Goal: Task Accomplishment & Management: Manage account settings

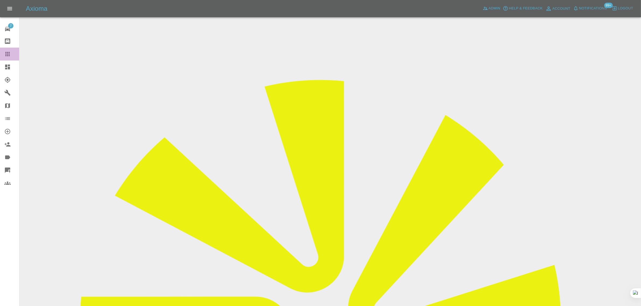
click at [6, 54] on icon at bounding box center [7, 54] width 4 height 4
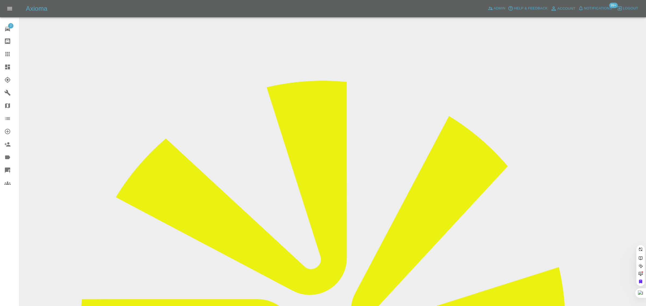
paste input "sherrinewman66@yahoo.com"
type input "sherrinewman66@yahoo.com"
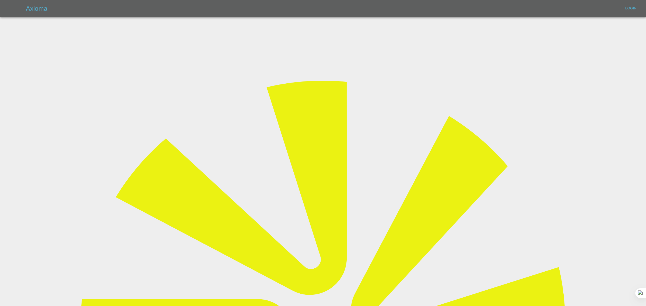
type input "bookkeeping@fifoaccounting.com"
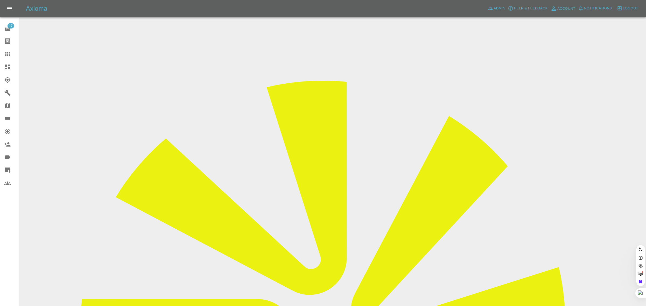
paste input "sherrinewman66@yahoo.com"
type input "sherrinewman66@yahoo.com"
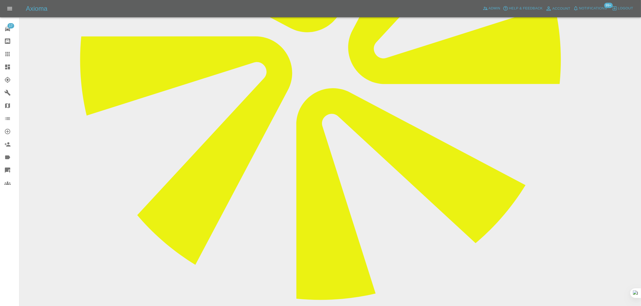
scroll to position [269, 0]
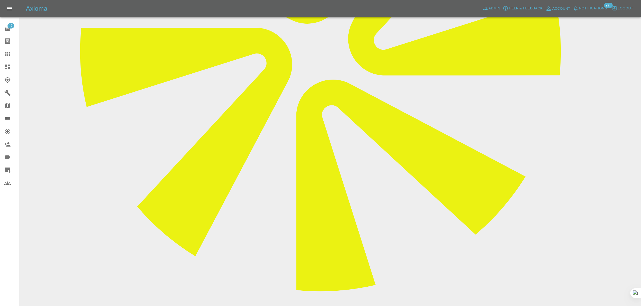
click at [16, 50] on link "Claims" at bounding box center [9, 54] width 19 height 13
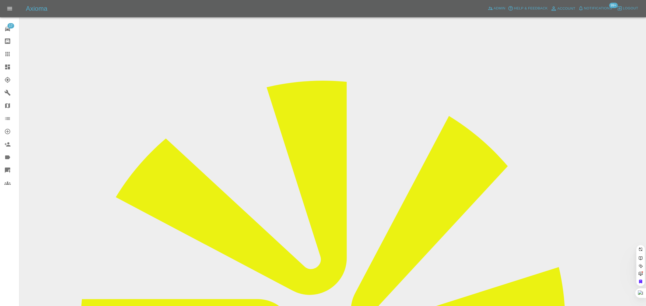
paste input "gurunghena18@gmail.com"
type input "gurunghena18@gmail.com"
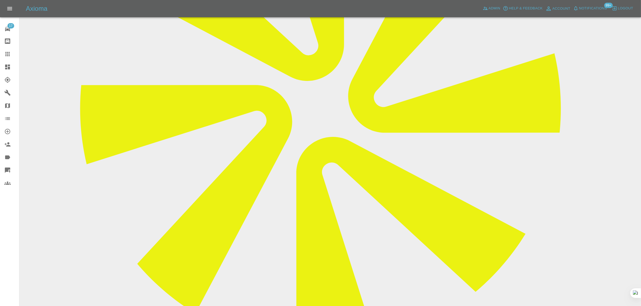
scroll to position [48, 0]
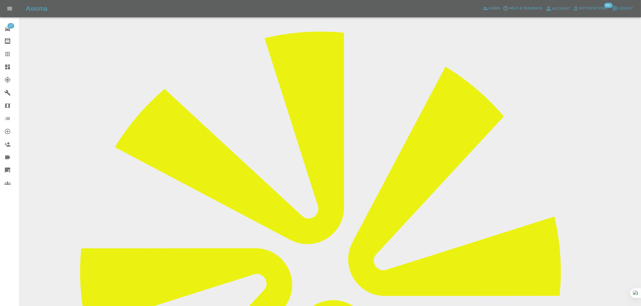
click at [5, 62] on link "Dashboard" at bounding box center [9, 67] width 19 height 13
click at [6, 55] on icon at bounding box center [7, 54] width 4 height 4
click at [5, 54] on icon at bounding box center [7, 54] width 6 height 6
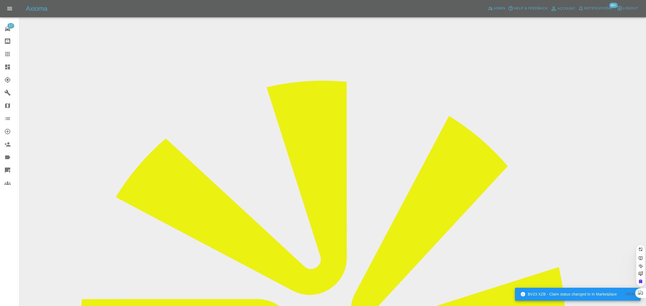
paste input "wotaboutme29@gmail.com"
type input "wotaboutme29@gmail.com"
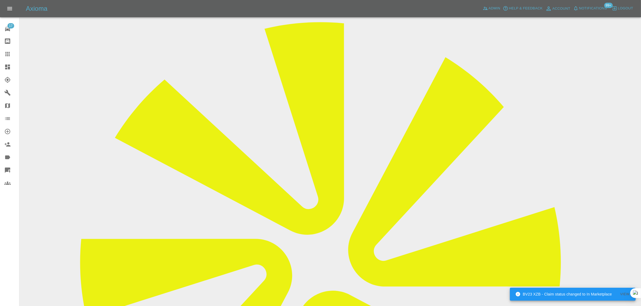
scroll to position [202, 0]
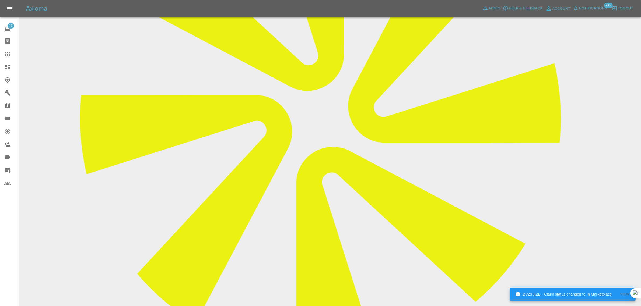
paste textarea "This is getting stupid, when I choose a date it says open NAT West and approve …"
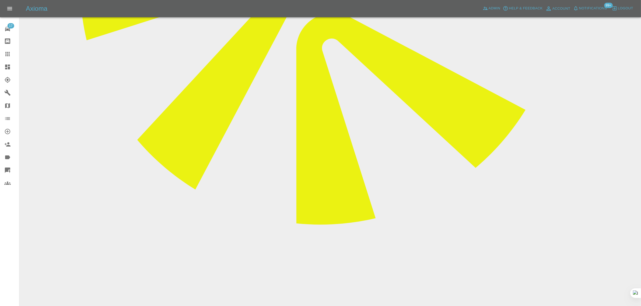
scroll to position [336, 0]
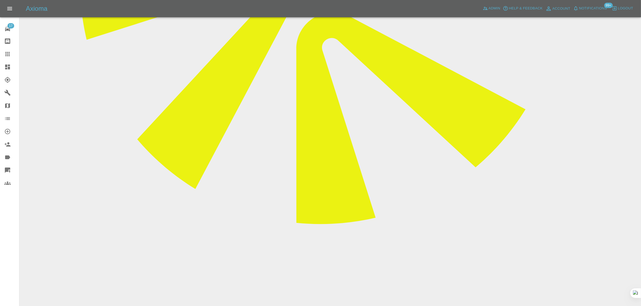
type textarea "This is getting stupid, when I choose a date it says open NAT West and approve …"
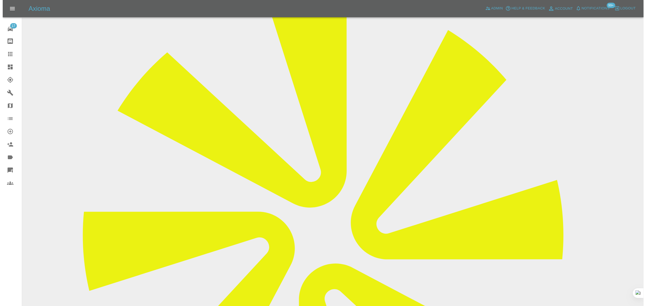
scroll to position [0, 0]
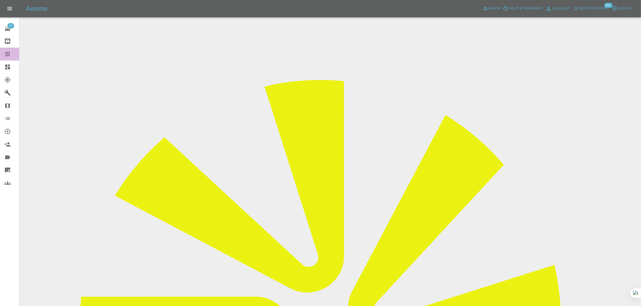
click at [9, 53] on icon at bounding box center [7, 54] width 6 height 6
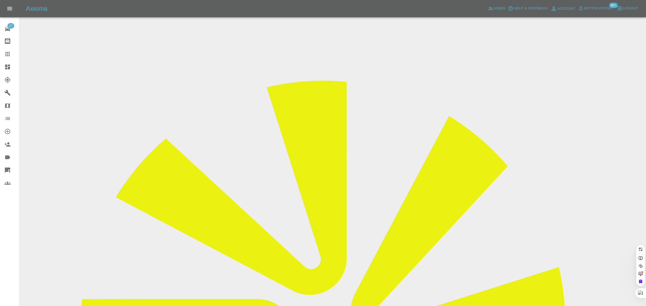
paste input "nilanjanacg@gmail.com"
type input "nilanjanacg@gmail.com"
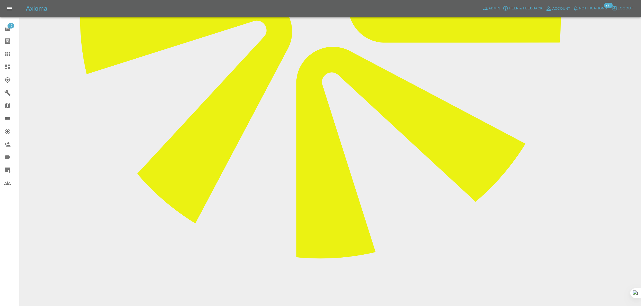
scroll to position [33, 0]
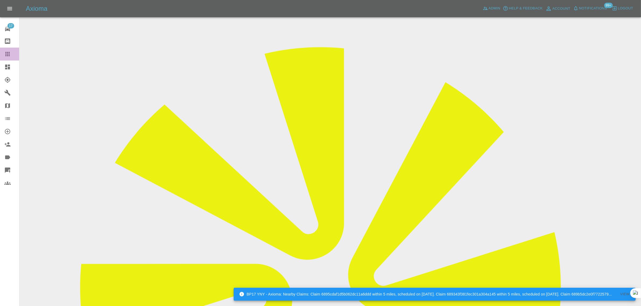
click at [13, 55] on div at bounding box center [11, 54] width 15 height 6
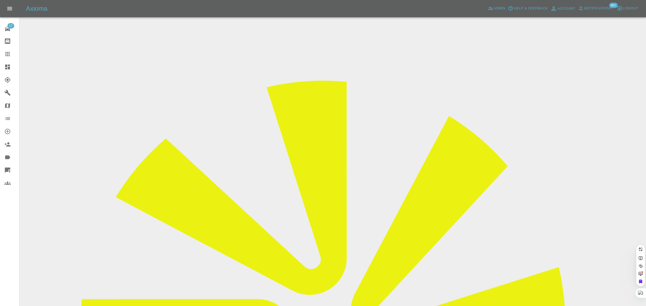
paste input "tony64agr@gmail.com"
type input "tony64agr@gmail.co"
click at [9, 236] on div "17 Repair home Bodyshop home Claims Dashboard Explorer Garages Map Organization…" at bounding box center [9, 153] width 19 height 306
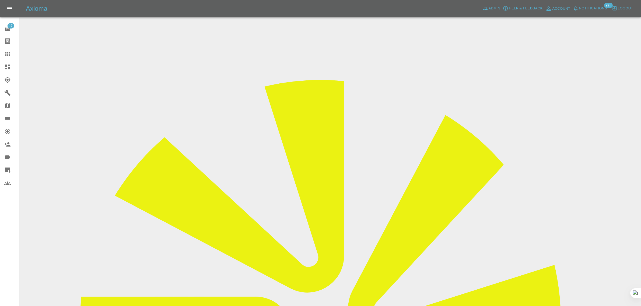
scroll to position [269, 0]
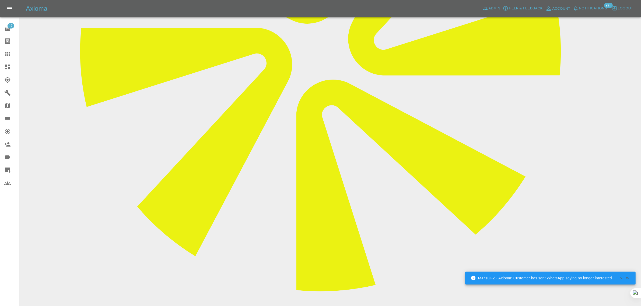
drag, startPoint x: 273, startPoint y: 251, endPoint x: 410, endPoint y: 250, distance: 137.2
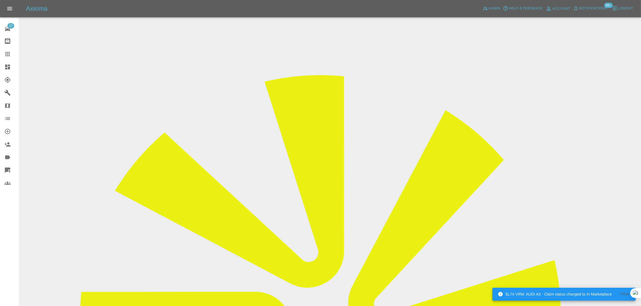
scroll to position [0, 0]
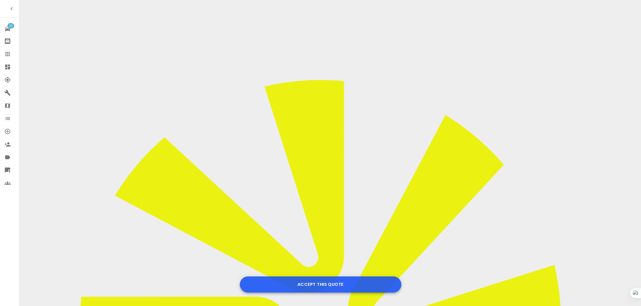
click at [325, 287] on button "Accept this Quote" at bounding box center [320, 285] width 161 height 16
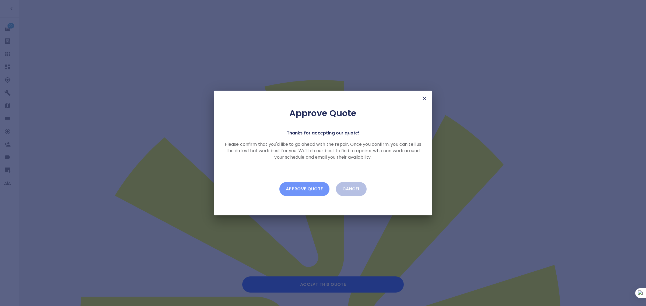
click at [304, 185] on button "Approve Quote" at bounding box center [304, 189] width 50 height 14
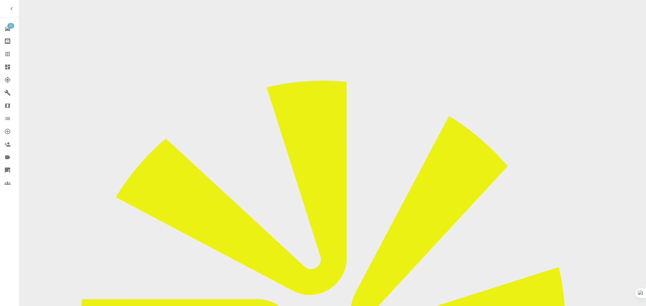
drag, startPoint x: 314, startPoint y: 189, endPoint x: 322, endPoint y: 189, distance: 8.1
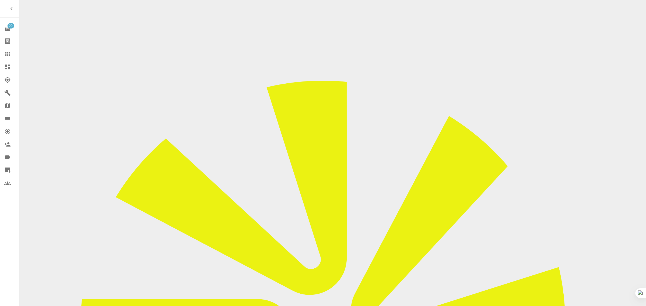
click at [8, 53] on icon at bounding box center [7, 54] width 6 height 6
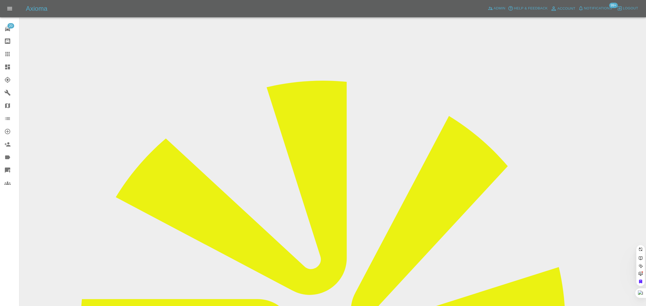
paste input "rodgsaunders@gmail.com"
type input "rodgsaunders@gmail.com"
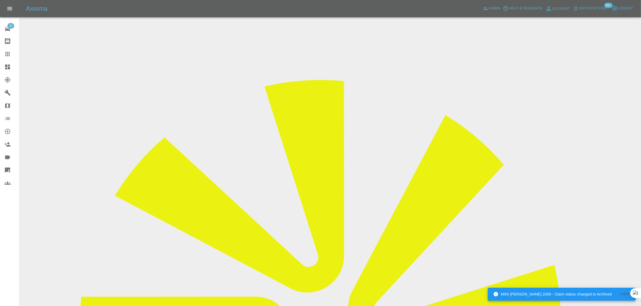
click at [6, 52] on icon at bounding box center [7, 54] width 4 height 4
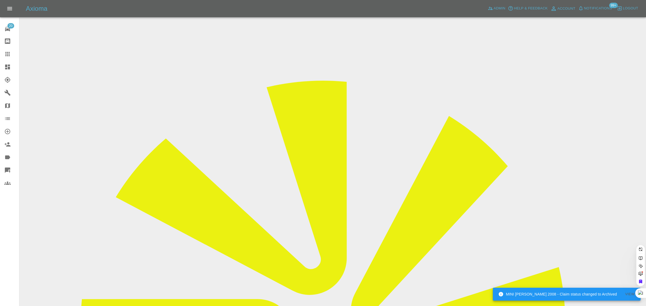
paste input "kateandbillmair@hotmail.com"
type input "kateandbillmair@hotmail.com"
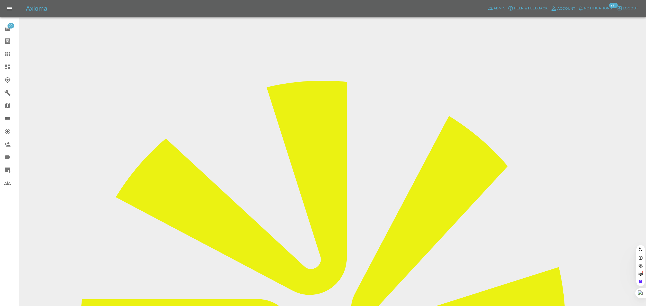
scroll to position [0, 15]
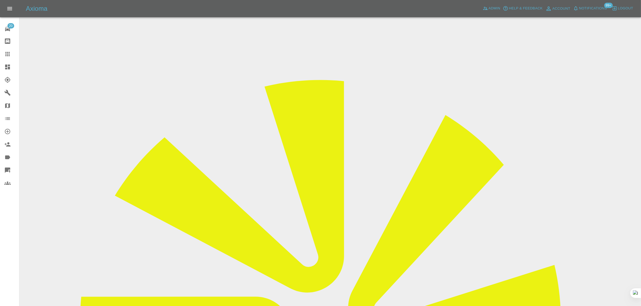
click at [0, 0] on input "Choose images" at bounding box center [0, 0] width 0 height 0
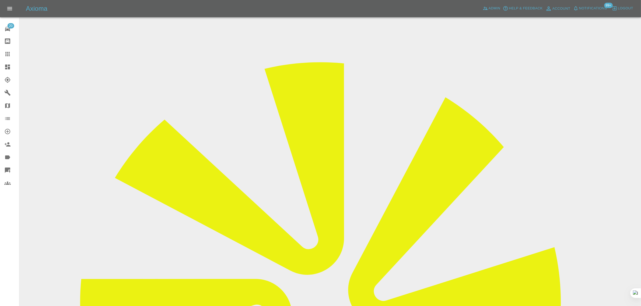
scroll to position [26, 0]
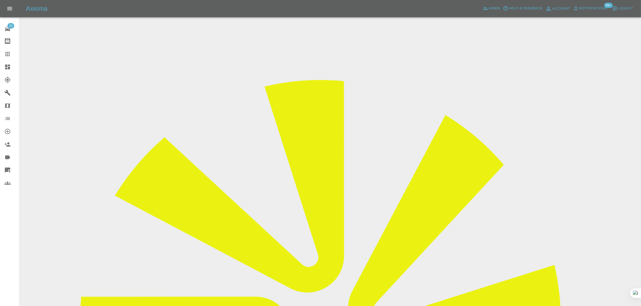
click at [10, 53] on icon at bounding box center [7, 54] width 6 height 6
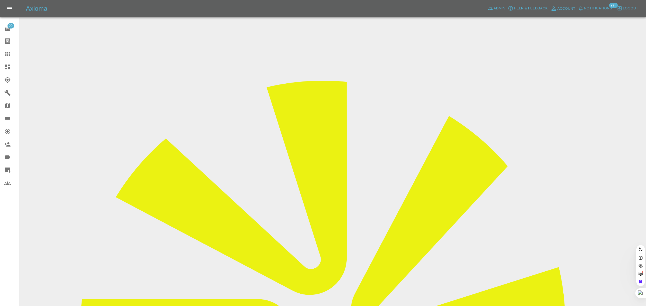
paste input "colinmcmurdo70@gmail.com"
type input "colinmcmurdo70@gmail.com"
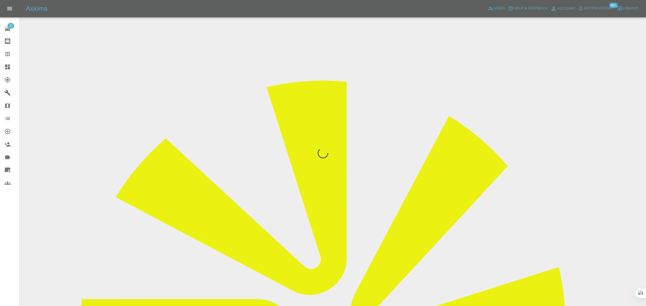
click at [14, 231] on div "20 Repair home Bodyshop home Claims Dashboard Explorer Garages Map Organization…" at bounding box center [9, 153] width 19 height 306
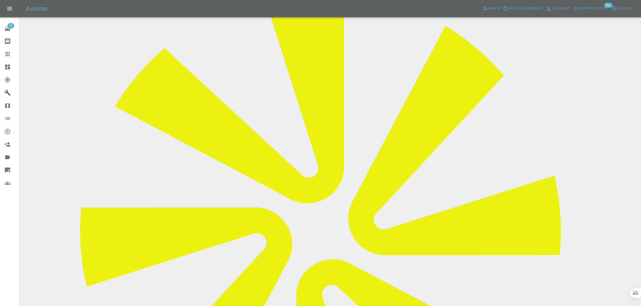
scroll to position [83, 0]
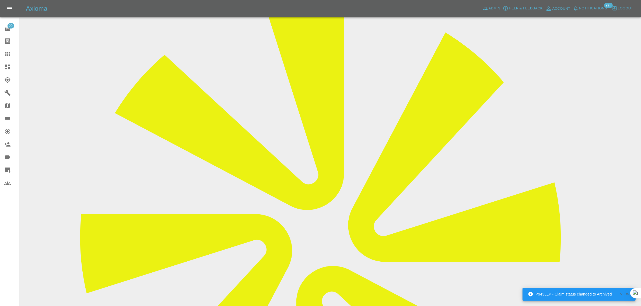
click at [9, 49] on link "Claims" at bounding box center [9, 54] width 19 height 13
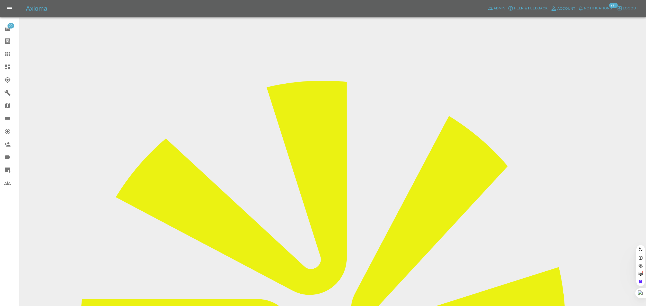
paste input "dieter.halfar@gmail.com"
type input "dieter.halfar@gmail.com"
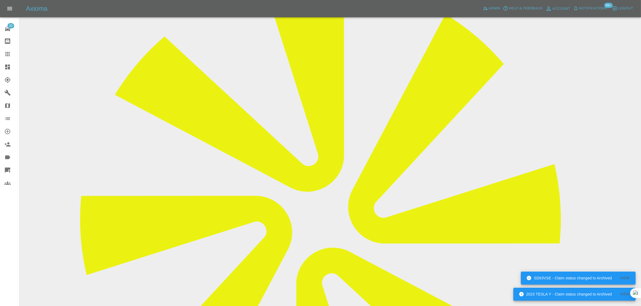
scroll to position [303, 0]
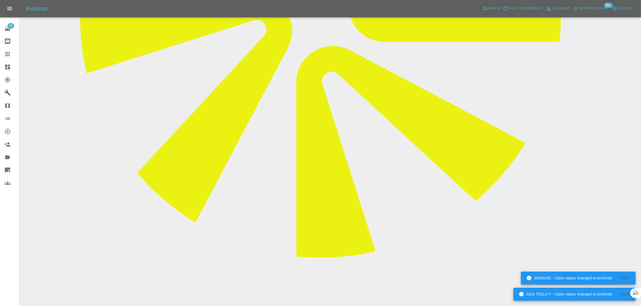
paste textarea "I have to cancel the appointment. The car has been sold early. Please cancel th…"
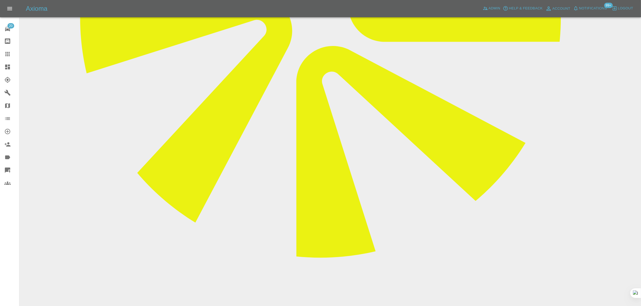
type textarea "I have to cancel the appointment. The car has been sold early. Please cancel th…"
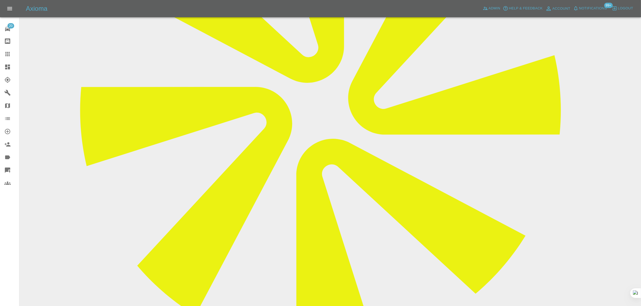
scroll to position [202, 0]
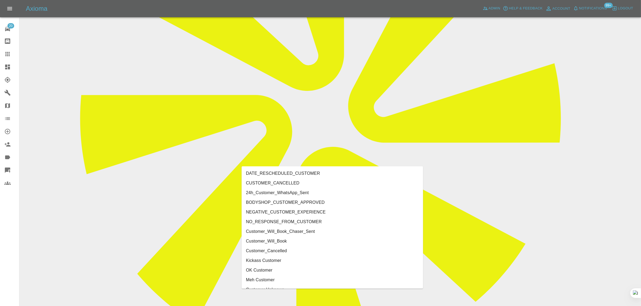
type input "cust"
click at [318, 177] on li "DATE_RESCHEDULED_CUSTOMER" at bounding box center [332, 174] width 181 height 10
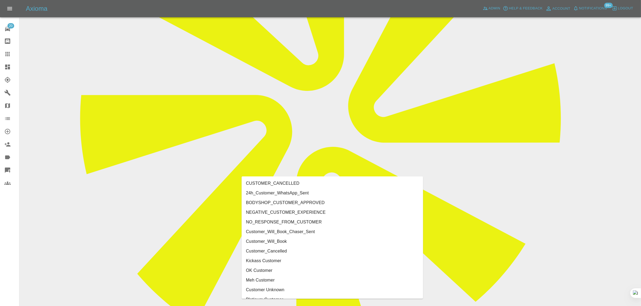
type input "custo"
click at [272, 184] on li "CUSTOMER_CANCELLED" at bounding box center [332, 184] width 181 height 10
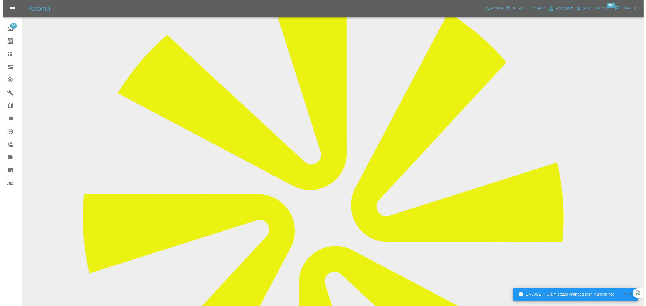
scroll to position [0, 0]
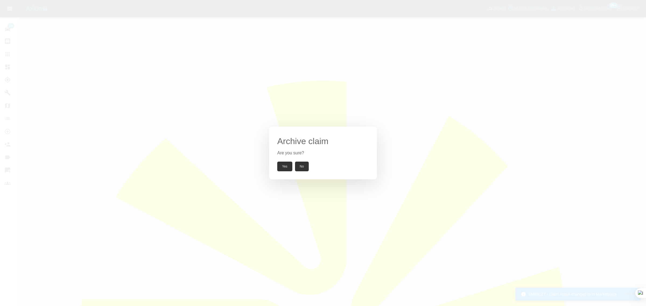
click at [280, 166] on button "Yes" at bounding box center [284, 167] width 15 height 10
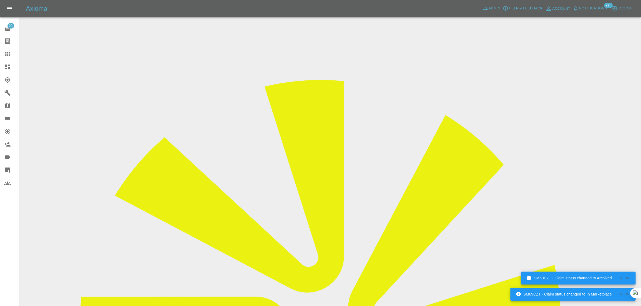
drag, startPoint x: 517, startPoint y: 83, endPoint x: 545, endPoint y: 83, distance: 28.5
copy tr "Smart Paint Repai"
drag, startPoint x: 244, startPoint y: 95, endPoint x: 357, endPoint y: 92, distance: 113.6
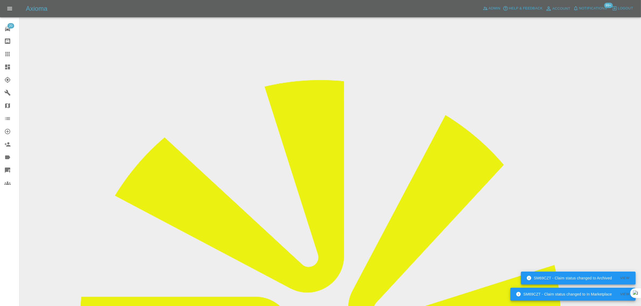
copy tr "Registration plates LH68BEY"
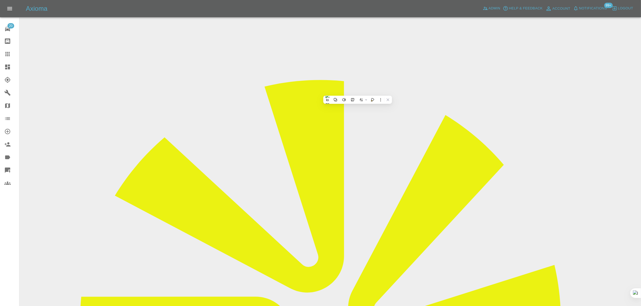
drag, startPoint x: 242, startPoint y: 142, endPoint x: 362, endPoint y: 155, distance: 120.7
copy tbody "Vehicle Location TN133LW Driver Dieter Halfar"
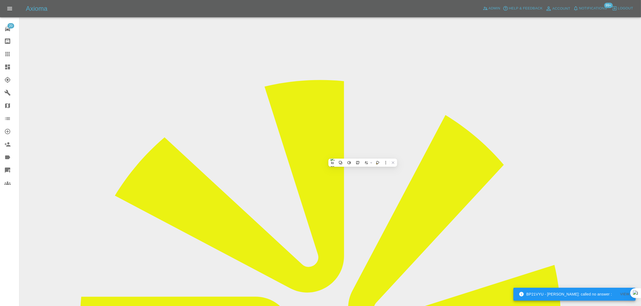
drag, startPoint x: 441, startPoint y: 229, endPoint x: 560, endPoint y: 225, distance: 119.5
copy tbody "Repair Date 12/09/2025"
click at [5, 58] on link "Claims" at bounding box center [9, 54] width 19 height 13
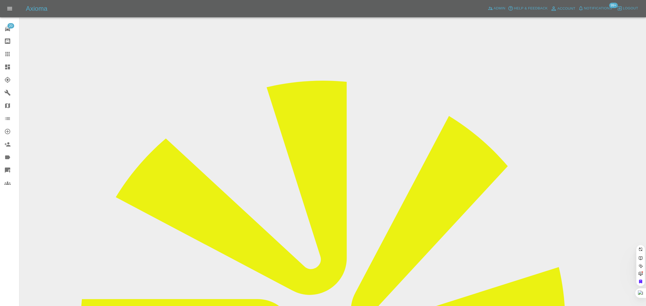
paste input "kenbuddy856@gmail.com"
type input "kenbuddy856@gmail.co"
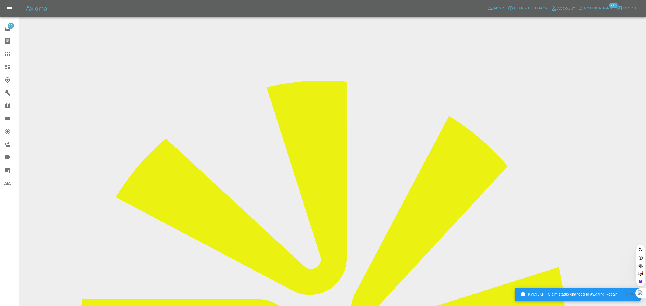
scroll to position [0, 3]
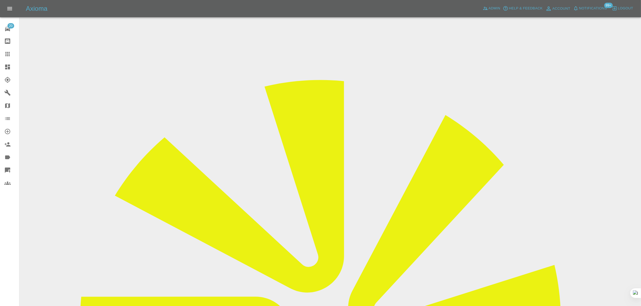
click at [0, 0] on input "Choose images" at bounding box center [0, 0] width 0 height 0
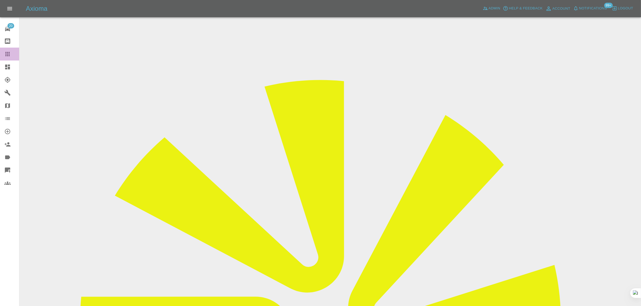
click at [8, 51] on icon at bounding box center [7, 54] width 6 height 6
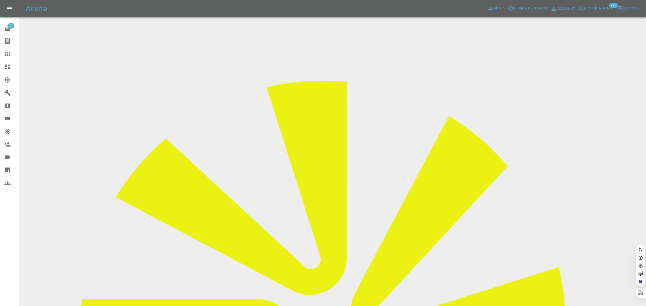
paste input "l.sanderson1@btinternet.com"
type input "l.sanderson1@btinternet.co"
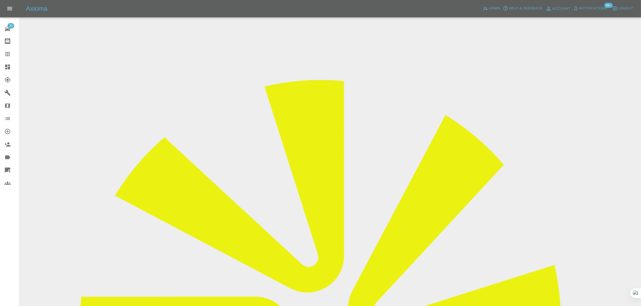
click at [0, 0] on input "Choose files (pdf)" at bounding box center [0, 0] width 0 height 0
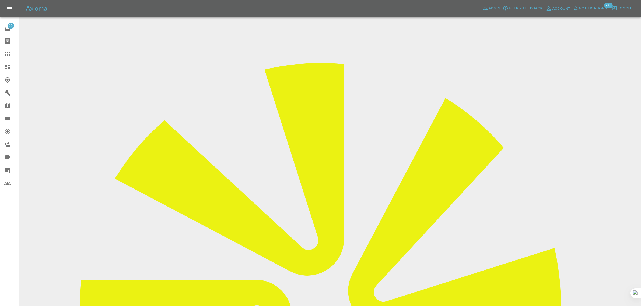
scroll to position [26, 0]
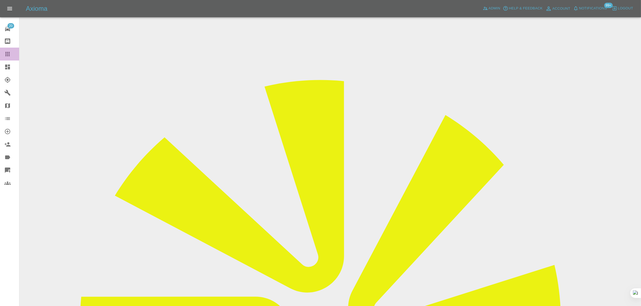
click at [5, 54] on icon at bounding box center [7, 54] width 6 height 6
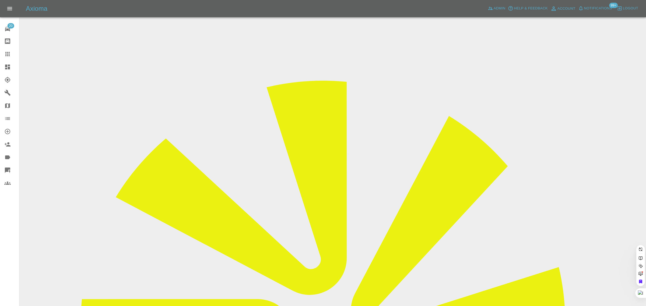
paste input "sroth@hotmail.co.uk"
type input "sroth@hotmail.co.uk"
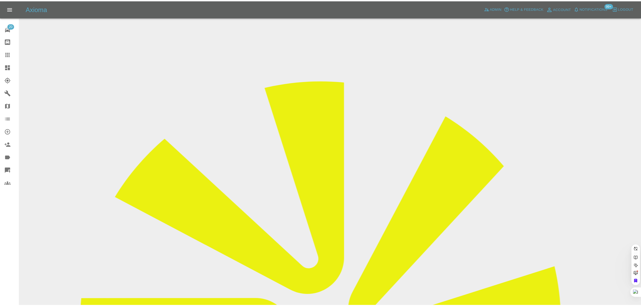
scroll to position [0, 0]
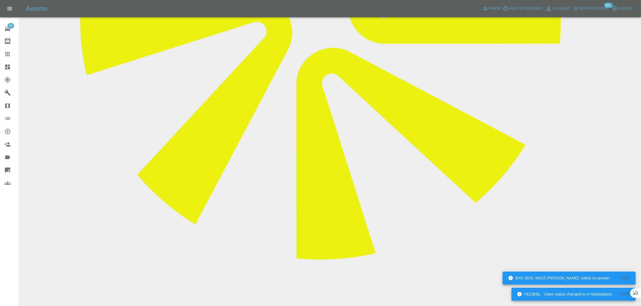
scroll to position [315, 0]
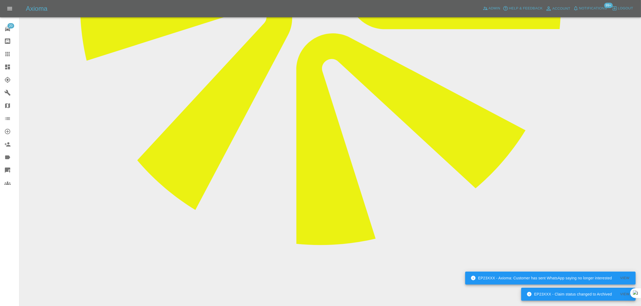
paste textarea "I am not prepared to waste another whole day waiting for prepairer to arrive on…"
type textarea "I am not prepared to waste another whole day waiting for prepairer to arrive on…"
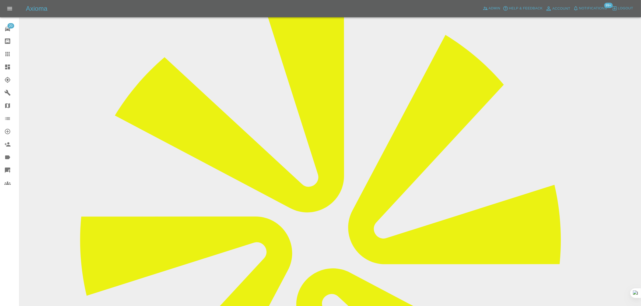
scroll to position [80, 0]
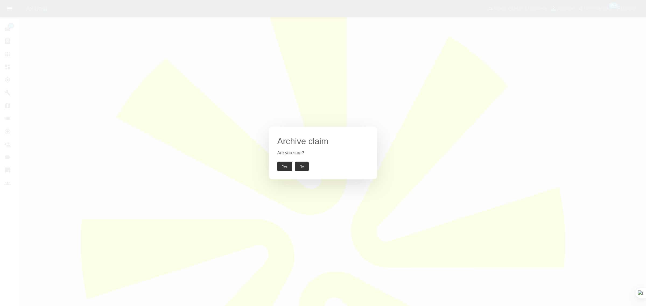
click at [286, 166] on button "Yes" at bounding box center [284, 167] width 15 height 10
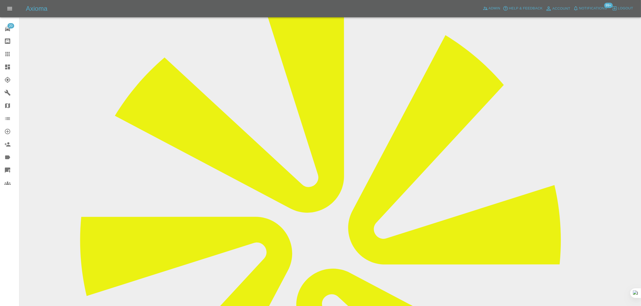
click at [9, 53] on icon at bounding box center [7, 54] width 6 height 6
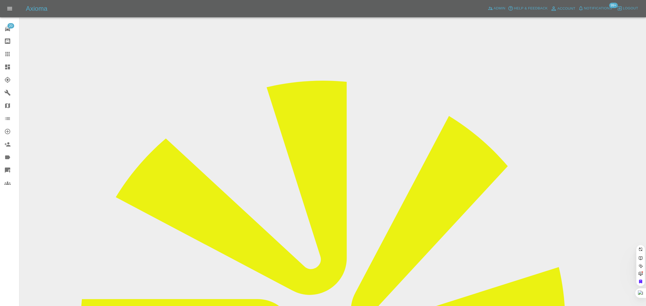
paste input "d.h.hughes@hotmail.com"
type input "d.h.hughes@hotmail.com"
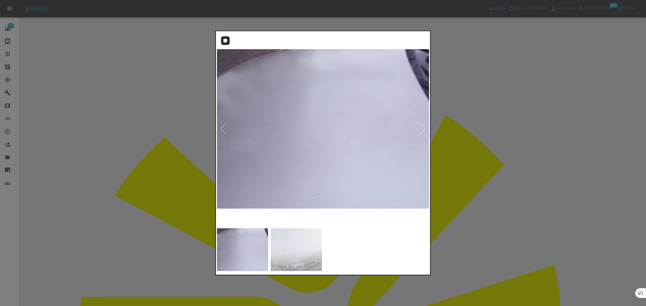
click at [423, 126] on div at bounding box center [422, 129] width 7 height 12
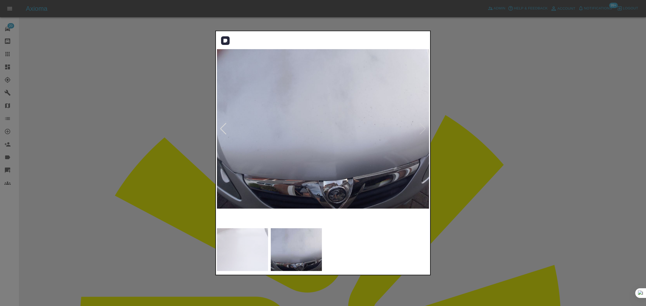
click at [423, 126] on img at bounding box center [323, 128] width 213 height 193
click at [483, 139] on div at bounding box center [323, 153] width 646 height 306
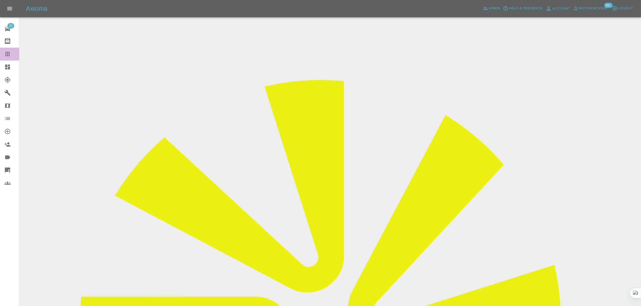
click at [9, 57] on icon at bounding box center [7, 54] width 6 height 6
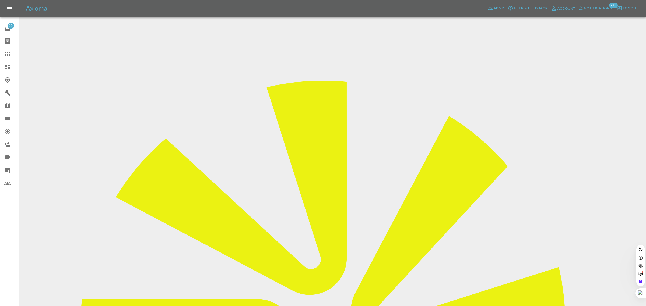
paste input "matthewcrosby123@outlook.com"
type input "matthewcrosby123@outlook.com"
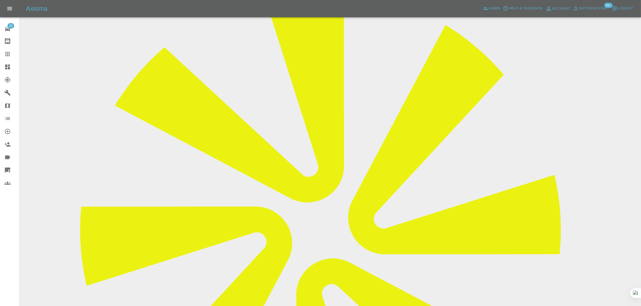
scroll to position [269, 0]
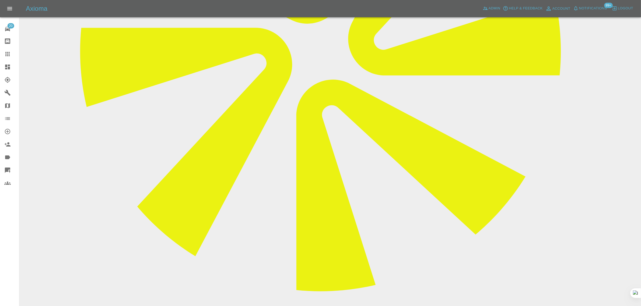
paste textarea "I think cancelling it would be the best option at the moment as I will be back …"
type textarea "I think cancelling it would be the best option at the moment as I will be back …"
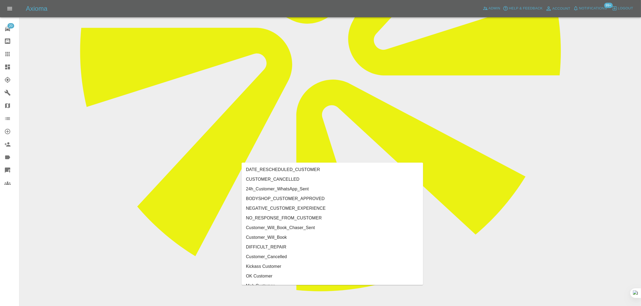
type input "cust"
click at [301, 178] on li "CUSTOMER_CANCELLED" at bounding box center [332, 180] width 181 height 10
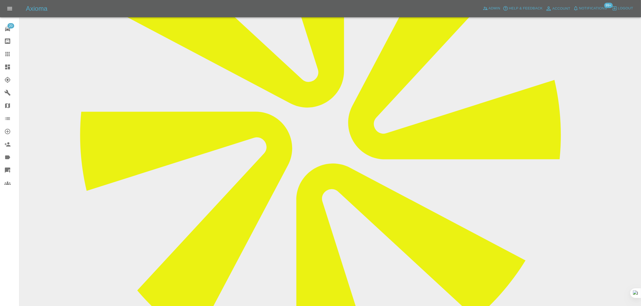
scroll to position [101, 0]
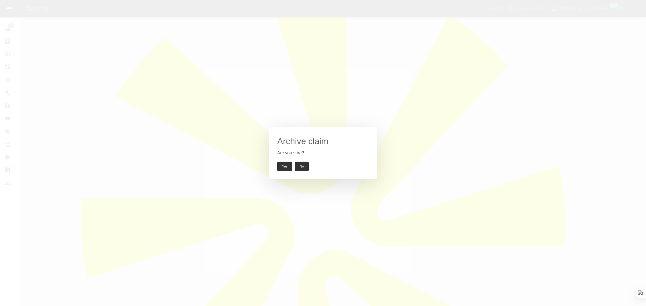
click at [283, 166] on button "Yes" at bounding box center [284, 167] width 15 height 10
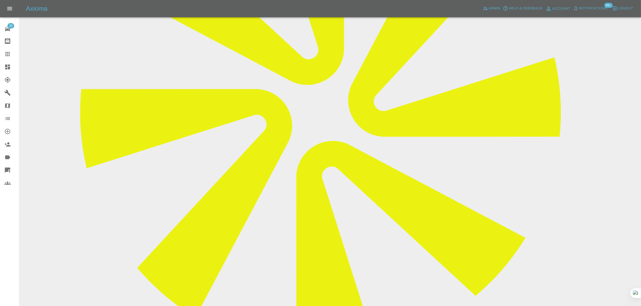
scroll to position [370, 0]
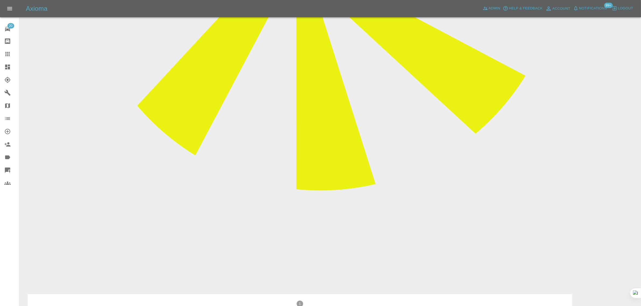
click at [10, 54] on icon at bounding box center [7, 54] width 6 height 6
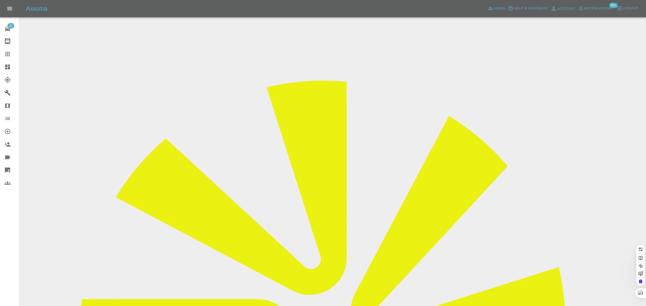
paste input "jamiecroston13@gmail.com"
type input "jamiecroston13@gmail.co"
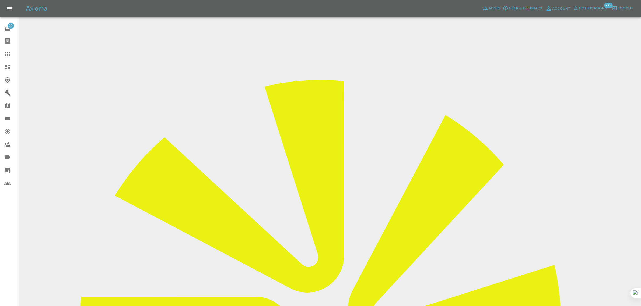
scroll to position [196, 0]
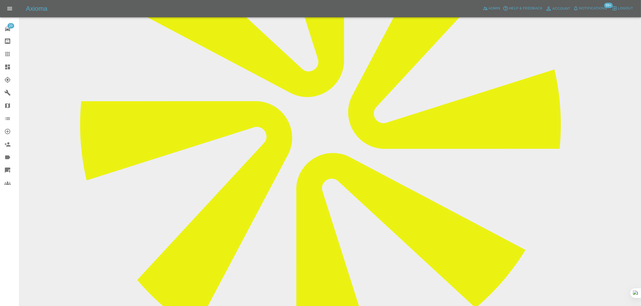
paste textarea "I can not give you a photo as it is the oil pump and a 02 sensor"
type textarea "I can not give you a photo as it is the oil pump and a 02 sensor"
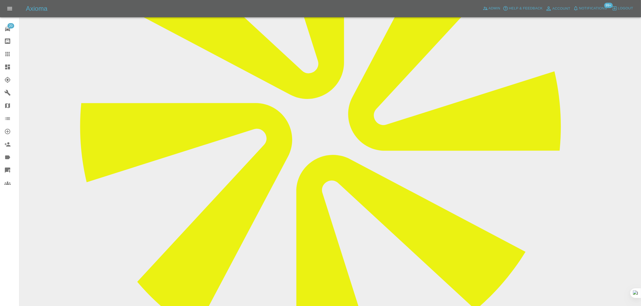
scroll to position [0, 0]
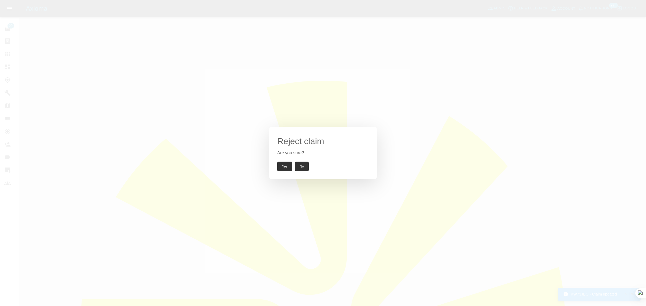
click at [278, 170] on button "Yes" at bounding box center [284, 167] width 15 height 10
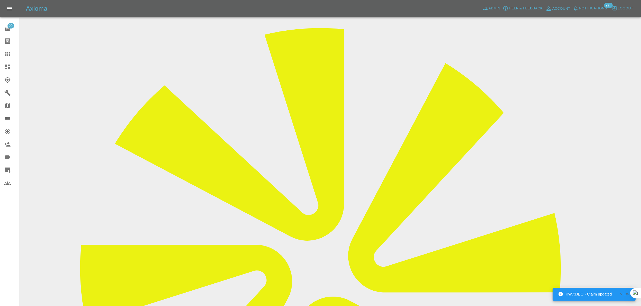
scroll to position [108, 0]
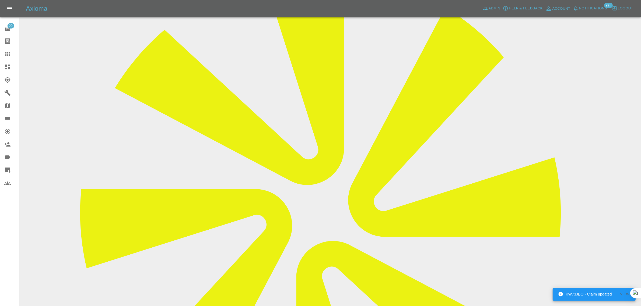
drag, startPoint x: 242, startPoint y: 252, endPoint x: 404, endPoint y: 250, distance: 162.0
copy p "Oil pump needs replacement and bank 1 02 sensor needs replacement and mot"
click at [12, 57] on div at bounding box center [11, 54] width 15 height 6
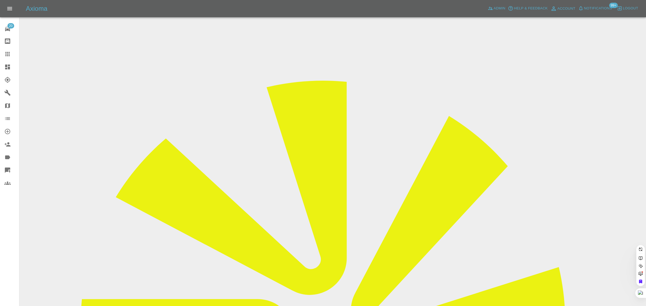
paste input "matthew.a.kimber@googlemail.com"
type input "matthew.a.kimber@googlemail.com"
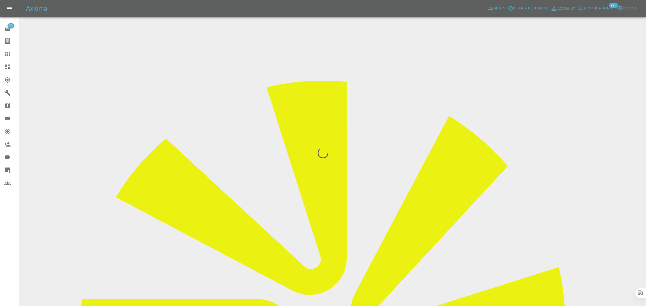
click at [4, 246] on div "20 Repair home Bodyshop home Claims Dashboard Explorer Garages Map Organization…" at bounding box center [9, 153] width 19 height 306
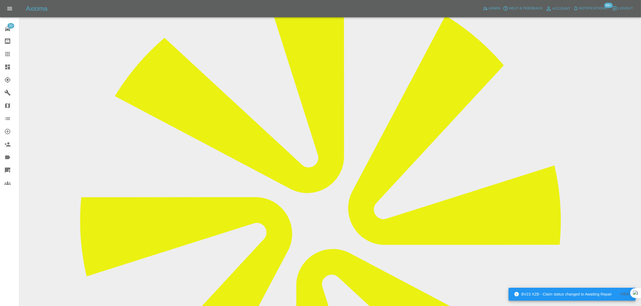
scroll to position [269, 0]
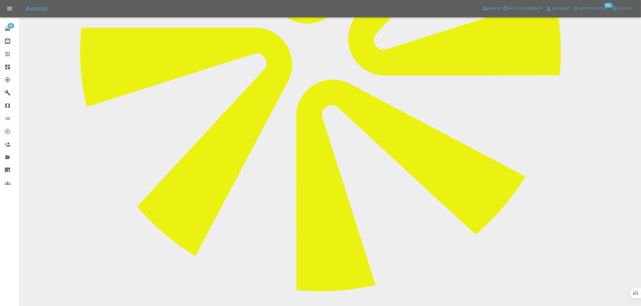
paste textarea "Hi there due to a change of the repair day by the engineer, I need to change th…"
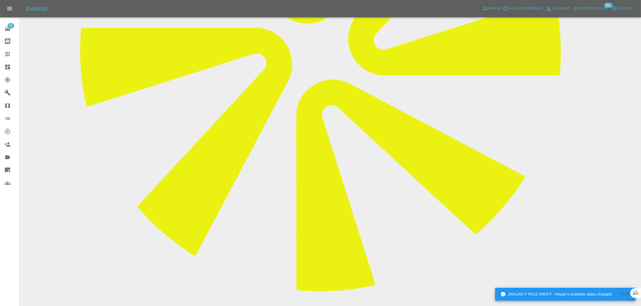
type textarea "Hi there due to a change of the repair day by the engineer, I need to change th…"
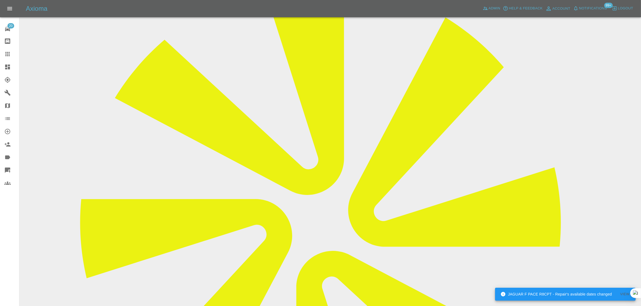
scroll to position [0, 0]
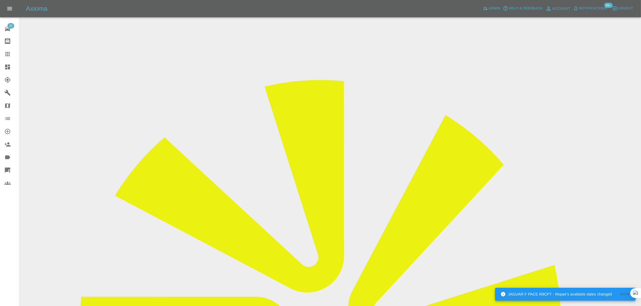
drag, startPoint x: 513, startPoint y: 81, endPoint x: 540, endPoint y: 86, distance: 27.1
copy tr "Repair Nece"
click at [3, 53] on link "Claims" at bounding box center [9, 54] width 19 height 13
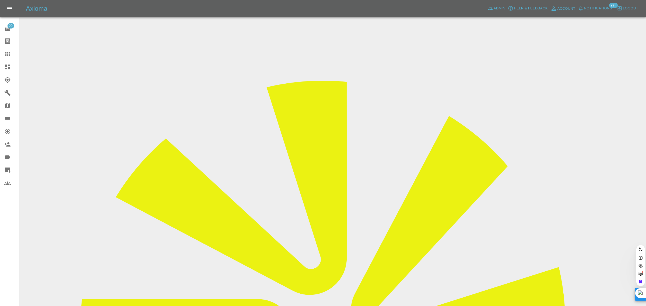
paste input "BK21 MVV"
type input "BK21 MV"
paste input "BK21 MVV"
type input "BK21 MVV"
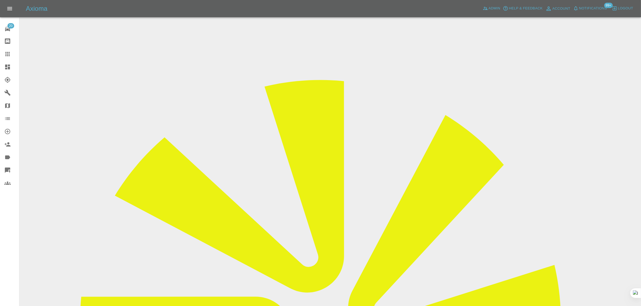
drag, startPoint x: 336, startPoint y: 180, endPoint x: 379, endPoint y: 180, distance: 42.8
copy td "mz.ali480@gmail.com"
drag, startPoint x: 526, startPoint y: 83, endPoint x: 557, endPoint y: 83, distance: 30.7
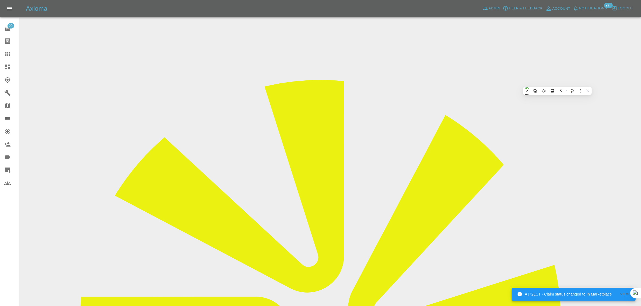
click at [7, 55] on icon at bounding box center [7, 54] width 6 height 6
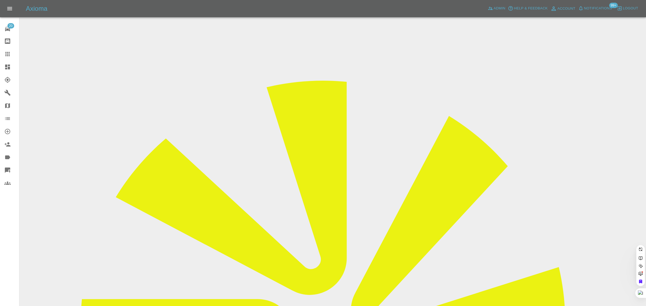
paste input "kristen-ellis@hotmail.co.uk"
type input "kristen-ellis@hotmail.co.uk"
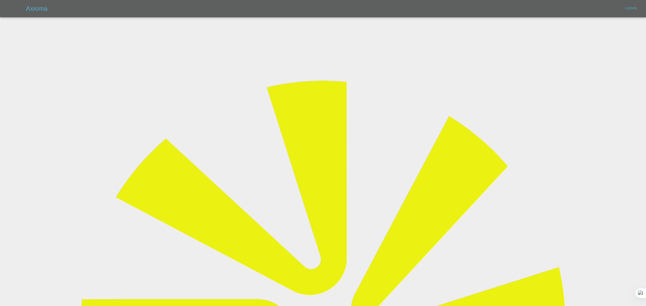
type input "bookkeeping@fifoaccounting.com"
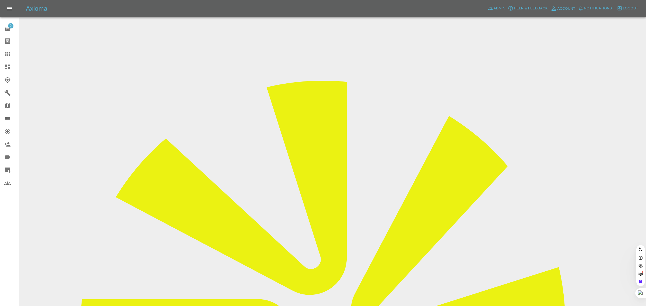
paste input "kristen-ellis@hotmail.co.uk"
type input "kristen-ellis@hotmail.co.uk"
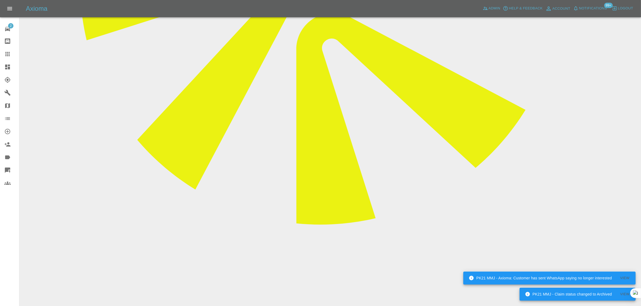
scroll to position [336, 0]
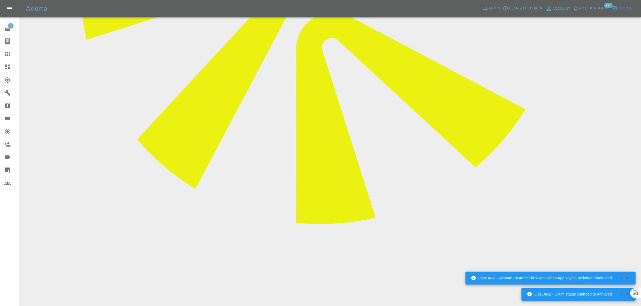
click at [7, 56] on icon at bounding box center [7, 54] width 4 height 4
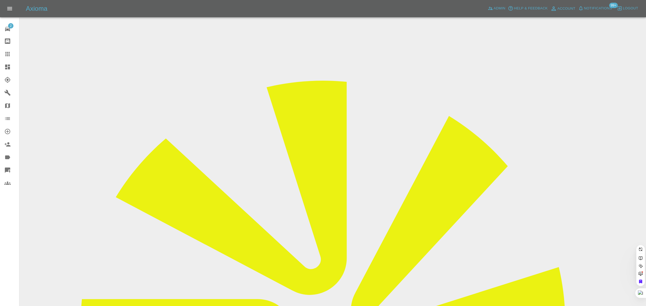
paste input "jackheff09@gmail.com"
type input "jackheff09@gmail.com"
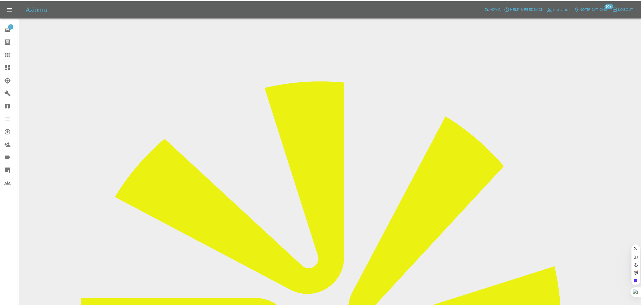
scroll to position [0, 0]
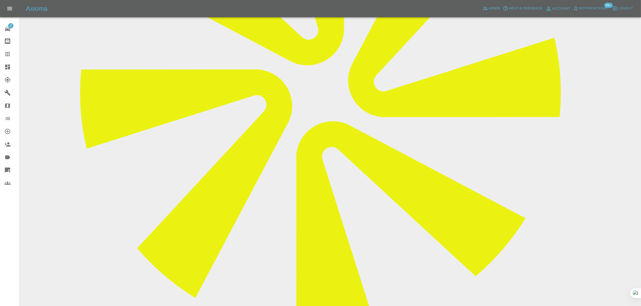
scroll to position [235, 0]
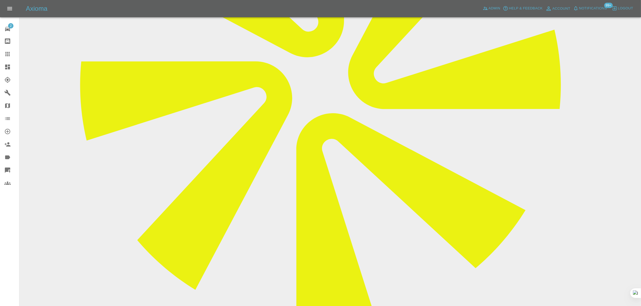
paste textarea "I have received my quote this morning. I unfortunately live in a block of flats…"
type textarea "I have received my quote this morning. I unfortunately live in a block of flats…"
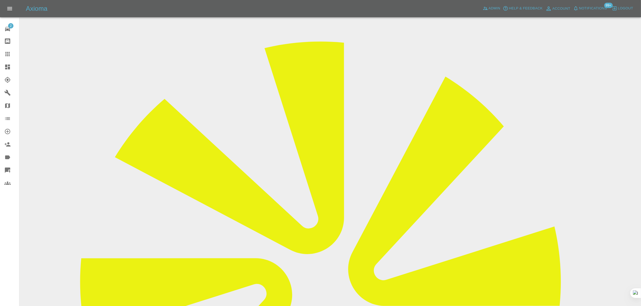
scroll to position [168, 0]
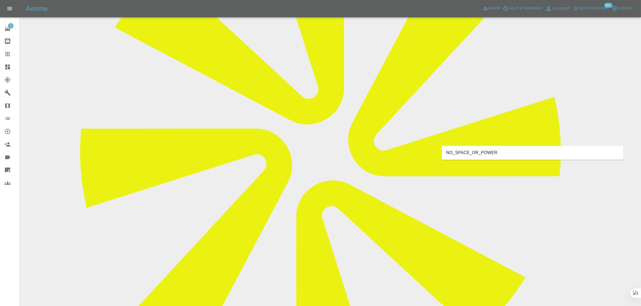
type input "space"
click at [489, 153] on li "NO_SPACE_OR_POWER" at bounding box center [532, 153] width 181 height 10
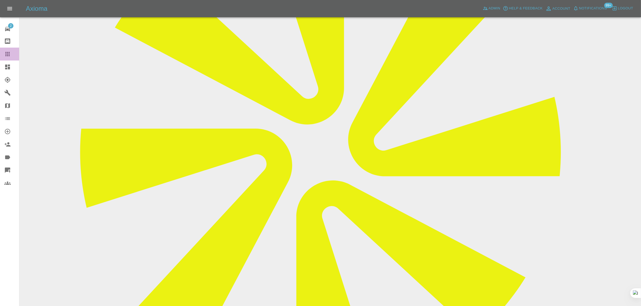
click at [7, 56] on icon at bounding box center [7, 54] width 4 height 4
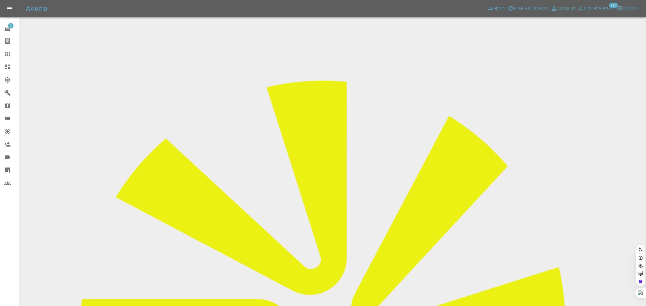
paste input "bindi1979@hotmail.com"
type input "bindi1979@hotmail.com"
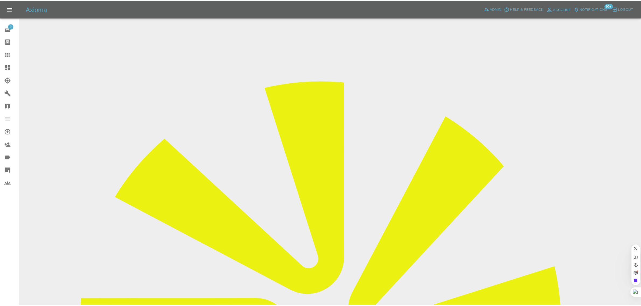
scroll to position [0, 2]
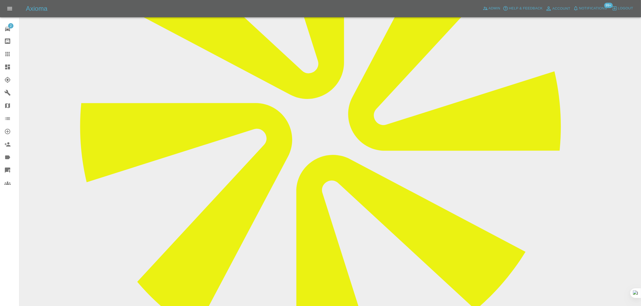
scroll to position [202, 0]
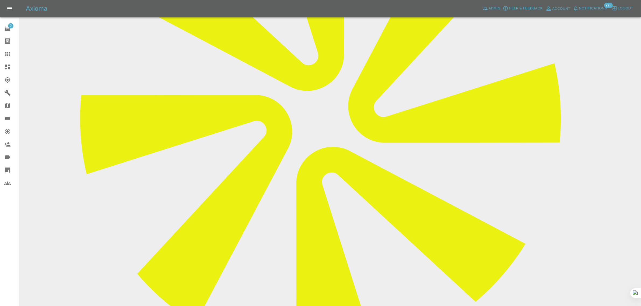
paste textarea "I am just checking to see if you have any earlier appointment than Friday 39th …"
type textarea "I am just checking to see if you have any earlier appointment than Friday 39th …"
drag, startPoint x: 8, startPoint y: 55, endPoint x: 137, endPoint y: 107, distance: 140.2
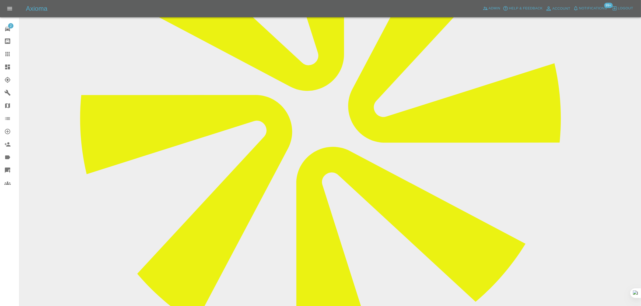
click at [7, 55] on icon at bounding box center [7, 54] width 6 height 6
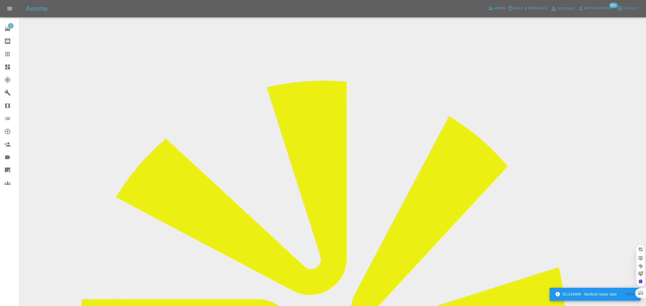
paste input "ibeardmore1@sky.com"
type input "ibeardmore1@sky.com"
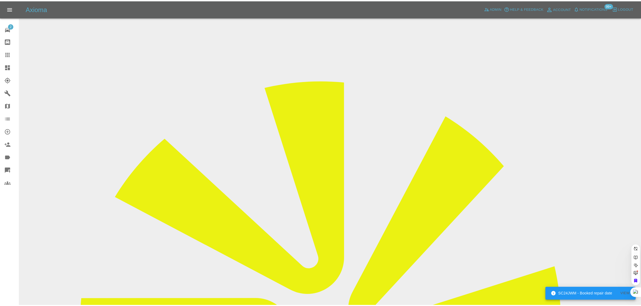
scroll to position [0, 0]
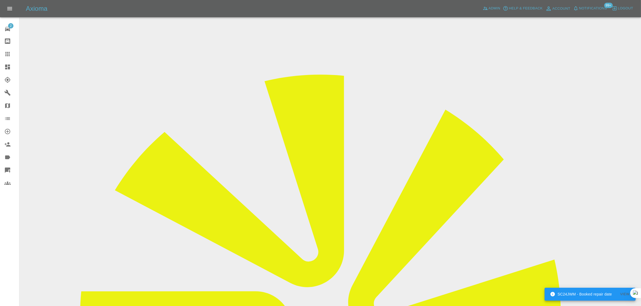
scroll to position [202, 0]
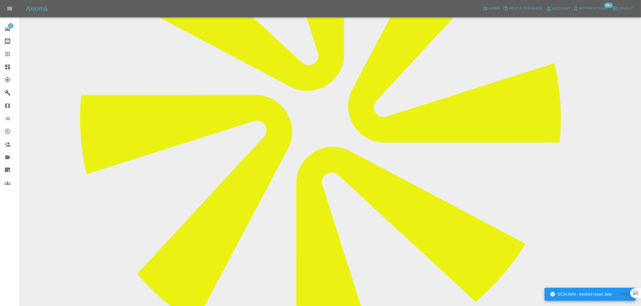
paste textarea "I had my scratch repaired last Thursday by Tom. Initially looking at the repair…"
type textarea "I had my scratch repaired last Thursday by Tom. Initially looking at the repair…"
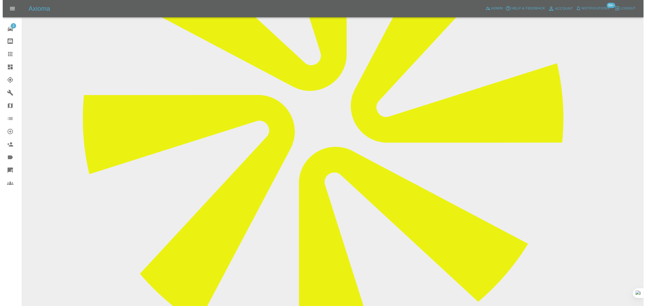
scroll to position [0, 0]
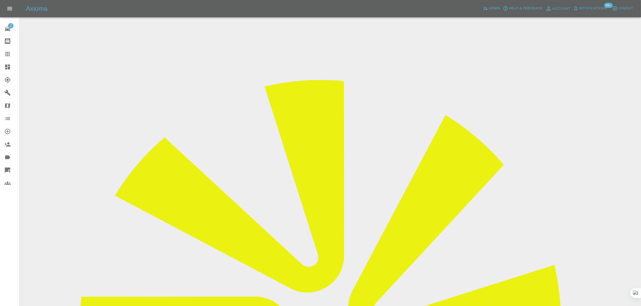
click at [10, 53] on icon at bounding box center [7, 54] width 6 height 6
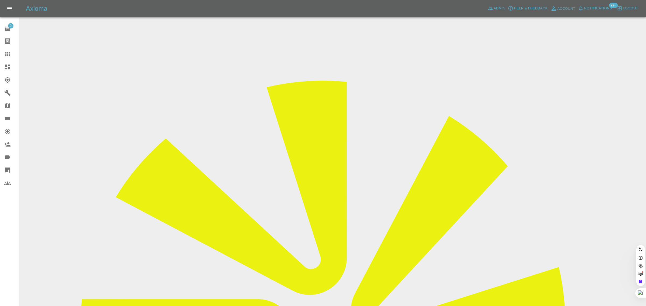
paste input "alibanisadr613@gmail.com"
type input "alibanisadr613@gmail.com"
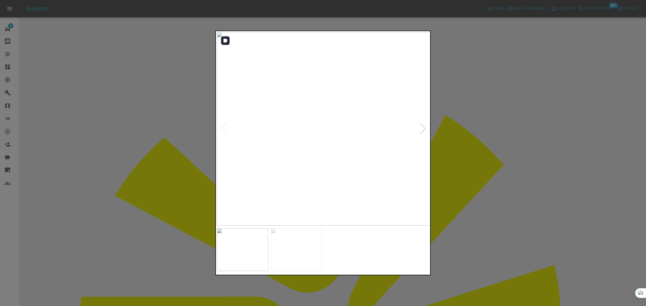
click at [421, 130] on div at bounding box center [422, 129] width 7 height 12
click at [421, 130] on img at bounding box center [323, 128] width 213 height 193
click at [459, 171] on div at bounding box center [323, 153] width 646 height 306
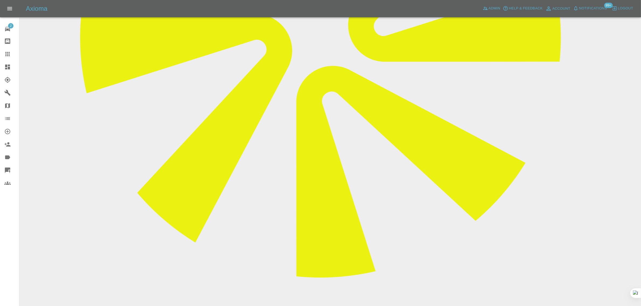
scroll to position [295, 0]
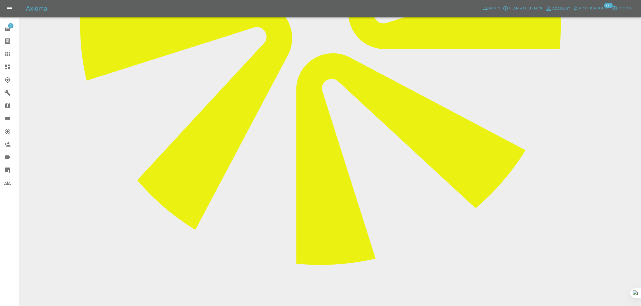
paste textarea "Hello,this price is fo the full door,I have only small problem with some scratc…"
type textarea "Hello,this price is fo the full door,I have only small problem with some scratc…"
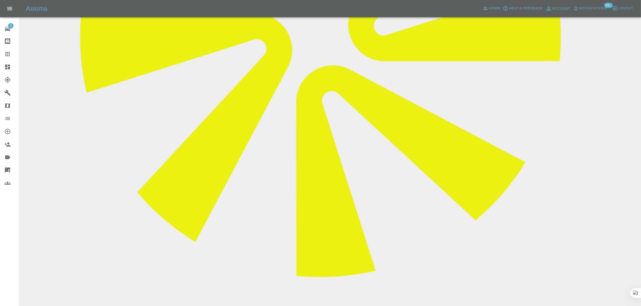
scroll to position [318, 0]
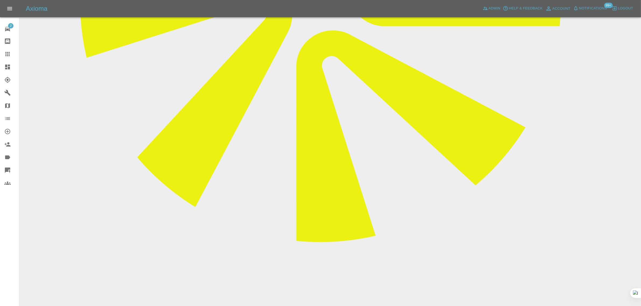
drag, startPoint x: 319, startPoint y: 222, endPoint x: 356, endPoint y: 230, distance: 37.5
copy p "NSR Qtr + NSR Door + NS Sill Repair Door Moulding"
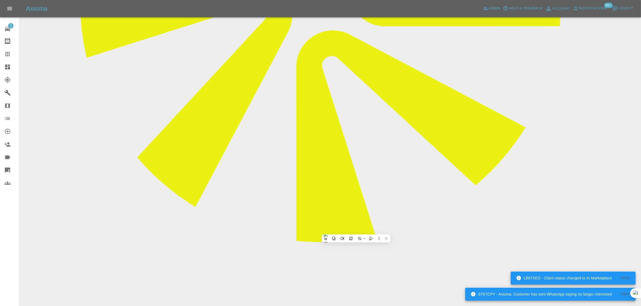
click at [7, 54] on icon at bounding box center [7, 54] width 4 height 4
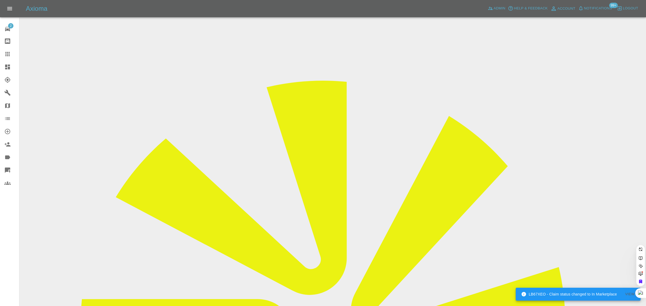
paste input "jkevern@btinternet.com"
type input "jkevern@btinternet.com"
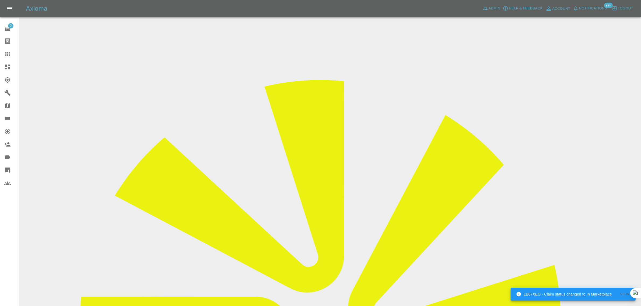
drag, startPoint x: 517, startPoint y: 82, endPoint x: 542, endPoint y: 84, distance: 24.3
copy td "Sw Smart Re"
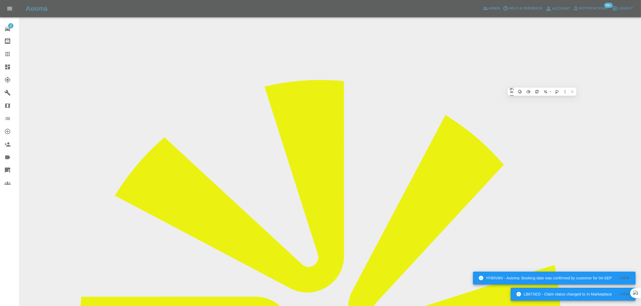
drag, startPoint x: 8, startPoint y: 52, endPoint x: 10, endPoint y: 55, distance: 3.5
click at [8, 52] on icon at bounding box center [7, 54] width 6 height 6
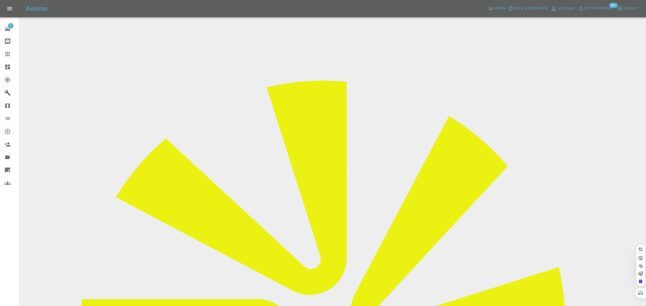
paste input "marceld68@yahoo.com"
type input "marceld68@yahoo.co"
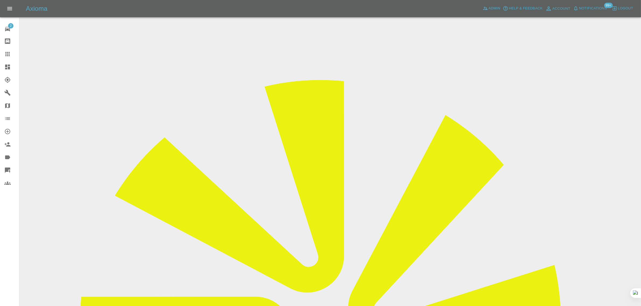
drag, startPoint x: 505, startPoint y: 86, endPoint x: 539, endPoint y: 83, distance: 33.7
copy tr "Perfection Body"
drag, startPoint x: 243, startPoint y: 95, endPoint x: 359, endPoint y: 92, distance: 116.0
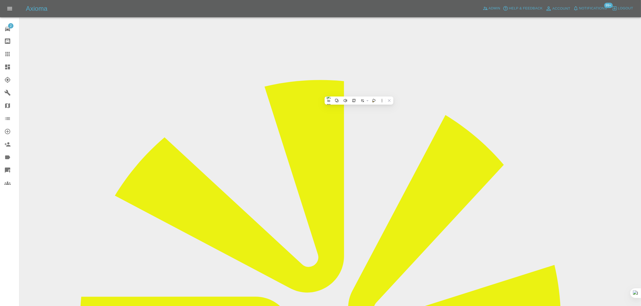
drag, startPoint x: 244, startPoint y: 143, endPoint x: 364, endPoint y: 158, distance: 120.4
drag, startPoint x: 447, startPoint y: 278, endPoint x: 553, endPoint y: 283, distance: 106.7
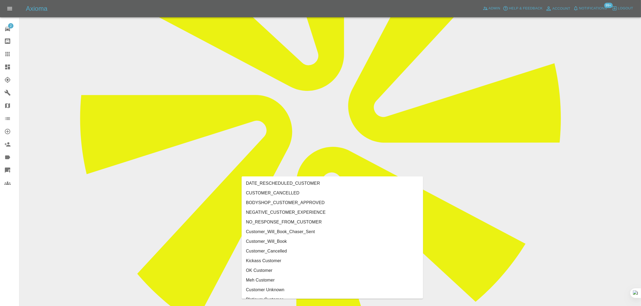
type input "cust"
click at [298, 191] on li "CUSTOMER_CANCELLED" at bounding box center [332, 193] width 181 height 10
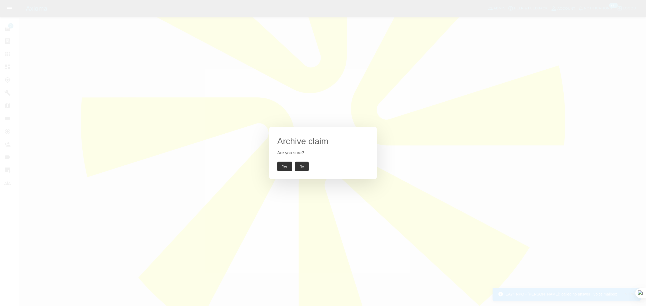
click at [283, 165] on button "Yes" at bounding box center [284, 167] width 15 height 10
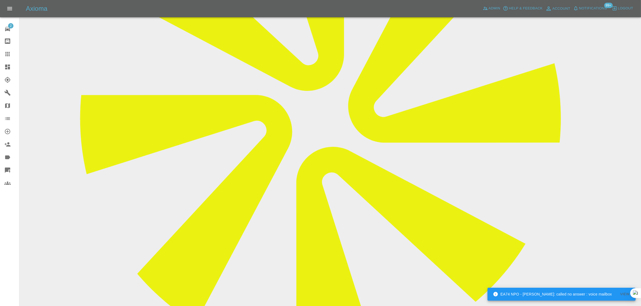
scroll to position [303, 0]
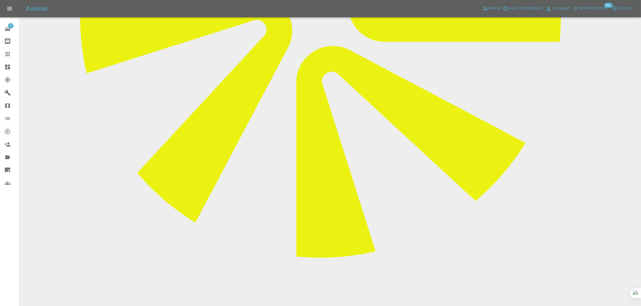
paste textarea "Dear Axioma I confirm my cancellation.Best regards Marcel Dragan"
type textarea "Dear Axioma I confirm my cancellation.Best regards Marcel Dragan"
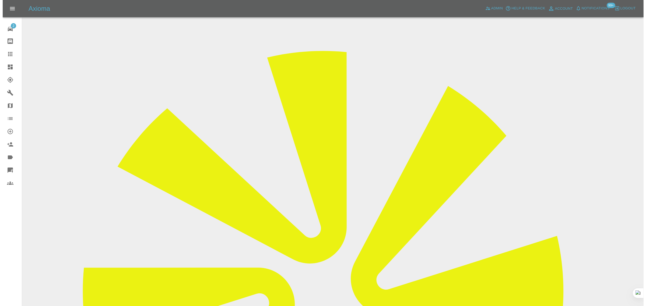
scroll to position [0, 0]
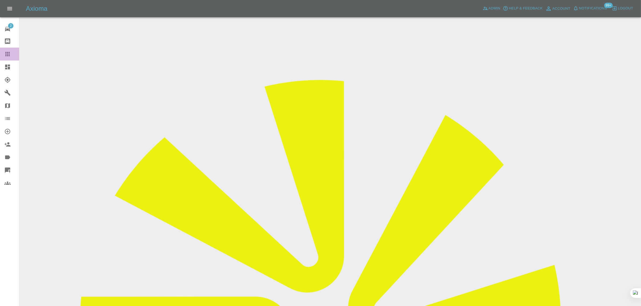
click at [5, 55] on icon at bounding box center [7, 54] width 6 height 6
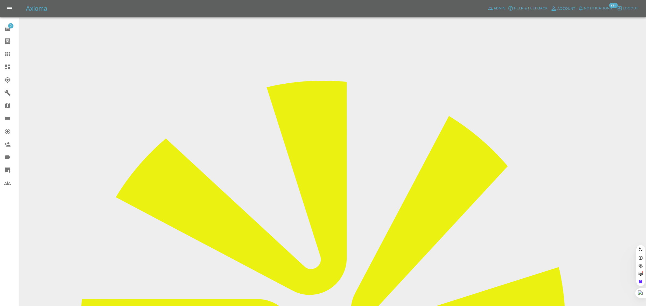
paste input "carlina_hess@yahoo.de"
type input "carlina_hess@yahoo.de"
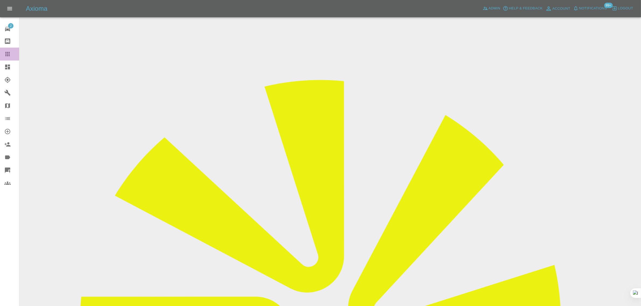
click at [9, 55] on icon at bounding box center [7, 54] width 4 height 4
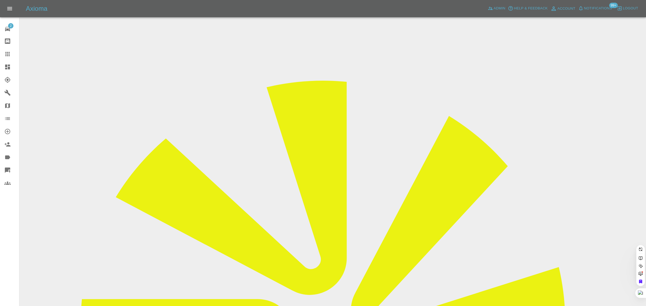
paste input "ibeardmore1@sky.com"
type input "ibeardmore1@sky.com"
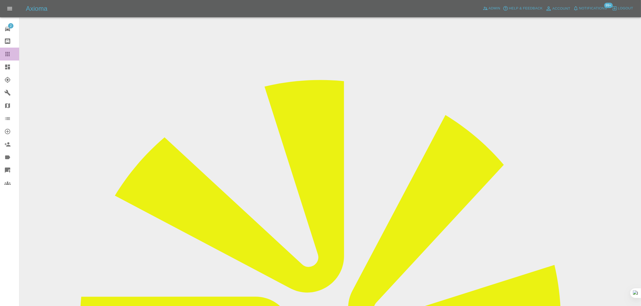
click at [9, 56] on icon at bounding box center [7, 54] width 4 height 4
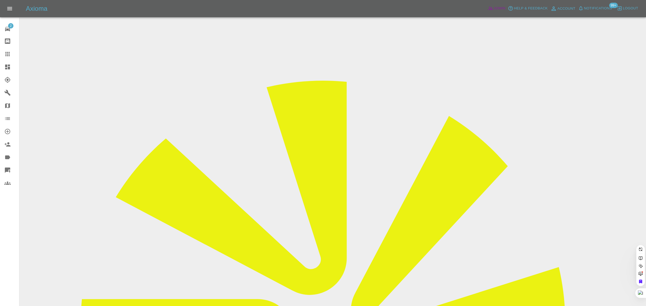
click at [495, 8] on span "Admin" at bounding box center [499, 8] width 12 height 6
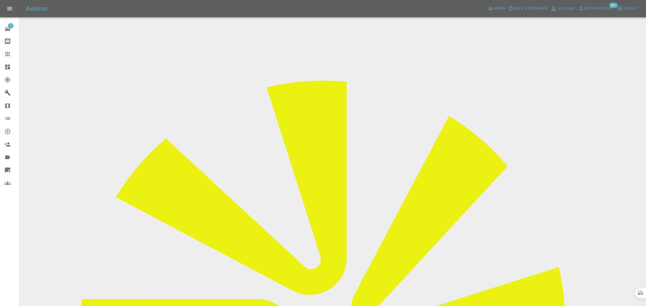
paste input "jonandkarincox@hotmail.com"
type input "jonandkarincox@hotmail.com"
click at [4, 55] on icon at bounding box center [7, 54] width 6 height 6
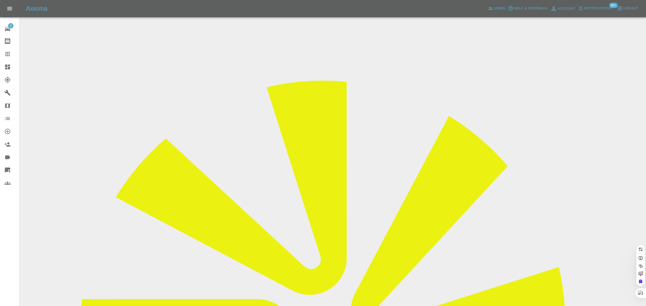
paste input "jonandkarincox@hotmail.com"
type input "jonandkarincox@hotmail.co"
drag, startPoint x: 277, startPoint y: 176, endPoint x: 286, endPoint y: 178, distance: 9.5
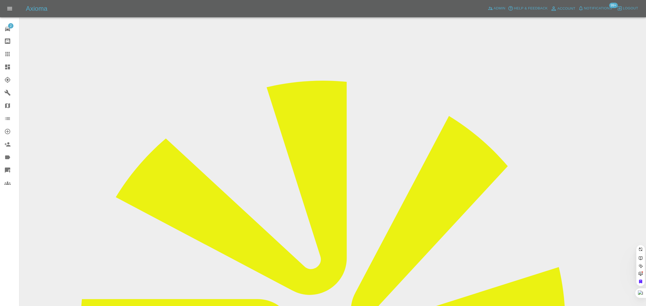
paste input "jonandkarincox@hotmail.com"
type input "jonandkarincox@hotmail.co"
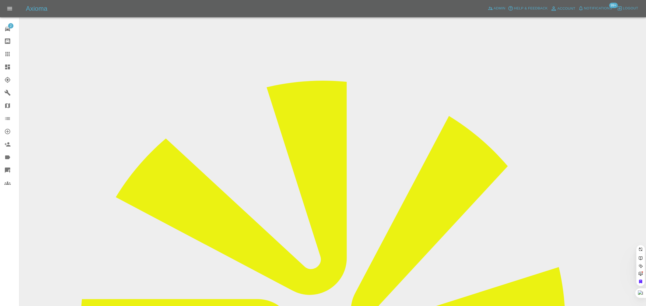
scroll to position [0, 10]
click at [12, 244] on div "2 Repair home Bodyshop home Claims Dashboard Explorer Garages Map Organization …" at bounding box center [9, 153] width 19 height 306
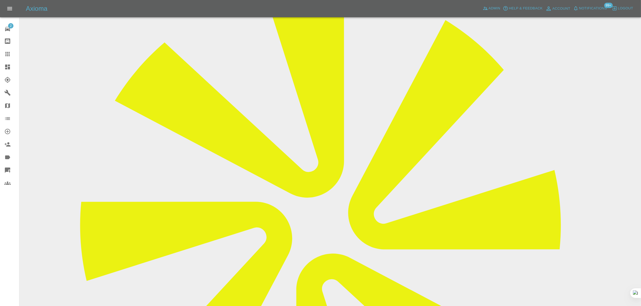
scroll to position [202, 0]
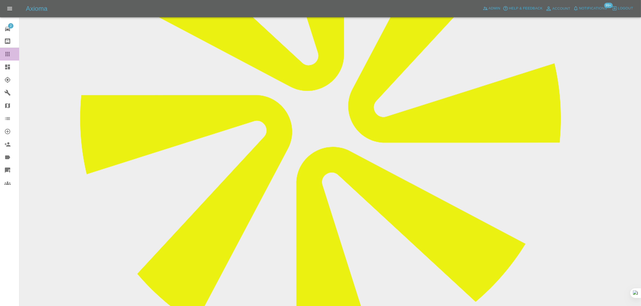
click at [8, 54] on icon at bounding box center [7, 54] width 6 height 6
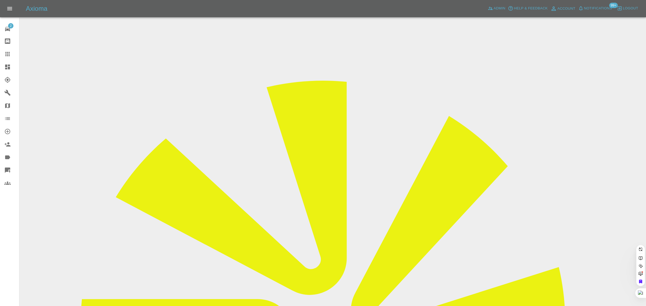
paste input "l.sanderson1@btinternet.com"
type input "l.sanderson1@btinternet.com"
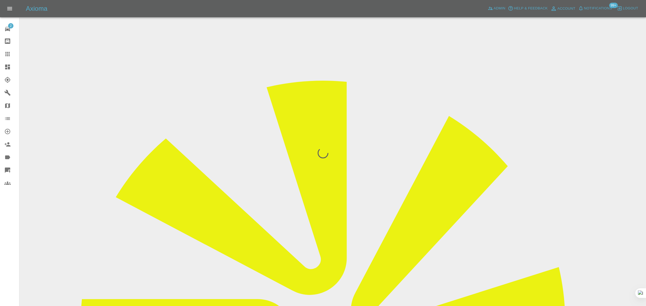
click at [1, 228] on div "2 Repair home Bodyshop home Claims Dashboard Explorer Garages Map Organization …" at bounding box center [9, 153] width 19 height 306
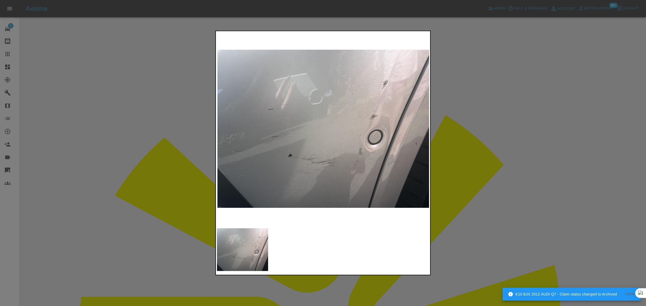
click at [471, 160] on div at bounding box center [323, 153] width 646 height 306
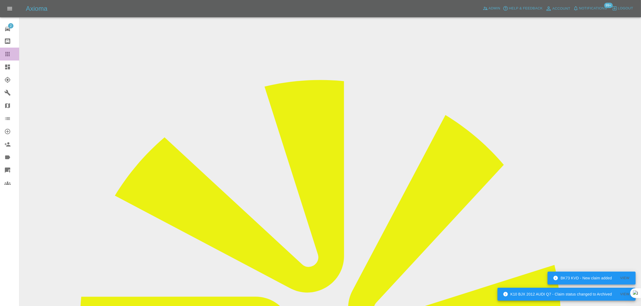
click at [10, 56] on icon at bounding box center [7, 54] width 6 height 6
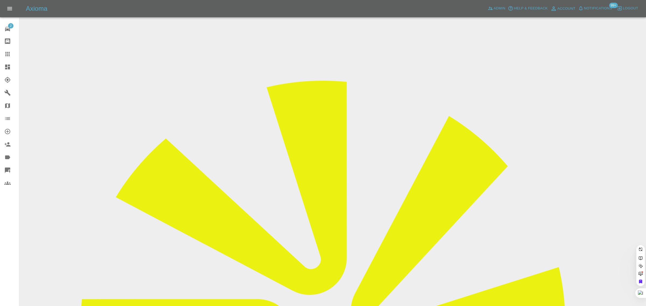
paste input "garrydrage@gmail.com"
type input "garrydrage@gmail.com"
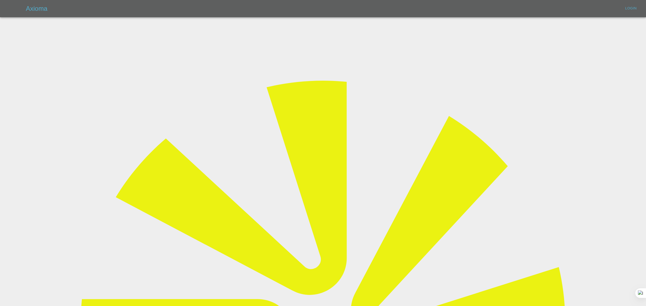
type input "bookkeeping@fifoaccounting.com"
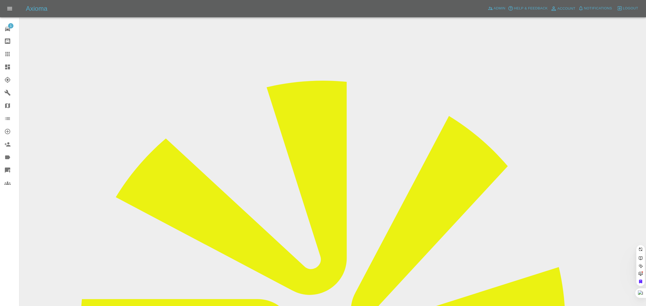
paste input "garrydrage@gmail.com"
type input "garrydrage@gmail.com"
drag, startPoint x: 323, startPoint y: 188, endPoint x: 329, endPoint y: 210, distance: 22.4
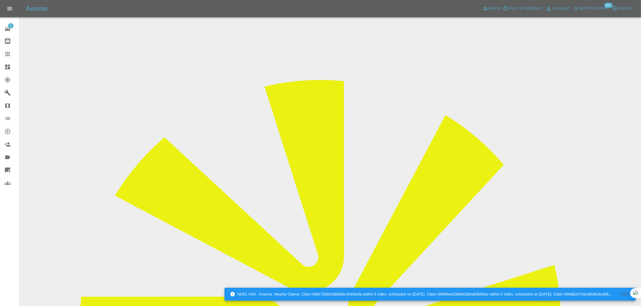
click at [10, 52] on icon at bounding box center [7, 54] width 6 height 6
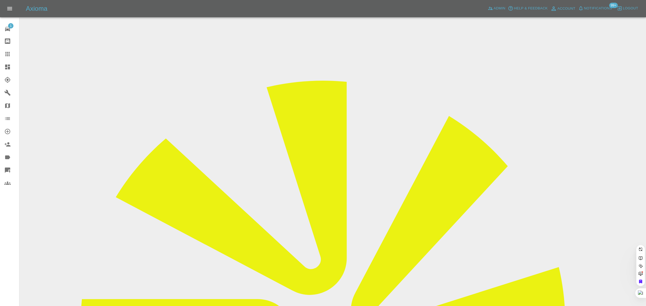
paste input "adnanchowdry1@gmail.com"
type input "adnanchowdry1@gmail.com"
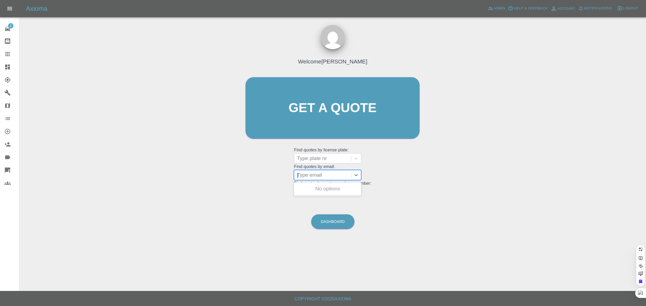
type input "[EMAIL_ADDRESS][DOMAIN_NAME]"
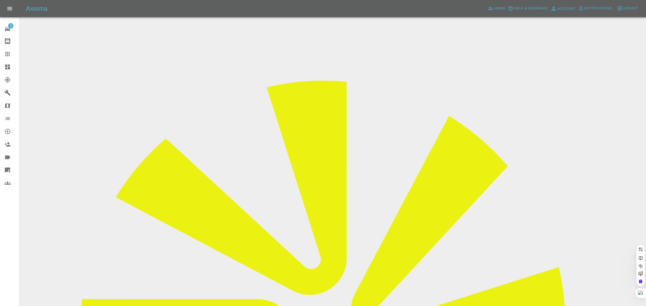
scroll to position [0, 10]
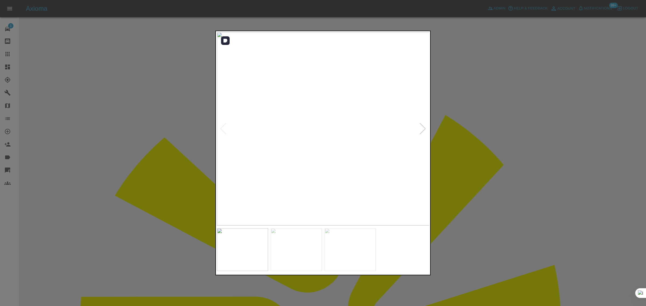
click at [423, 128] on div at bounding box center [422, 129] width 7 height 12
click at [423, 128] on img at bounding box center [323, 128] width 213 height 193
click at [467, 145] on div at bounding box center [323, 153] width 646 height 306
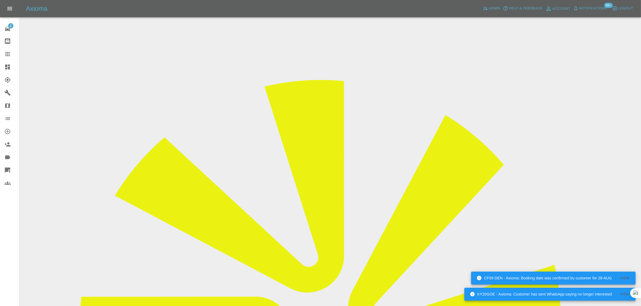
click at [7, 52] on icon at bounding box center [7, 54] width 6 height 6
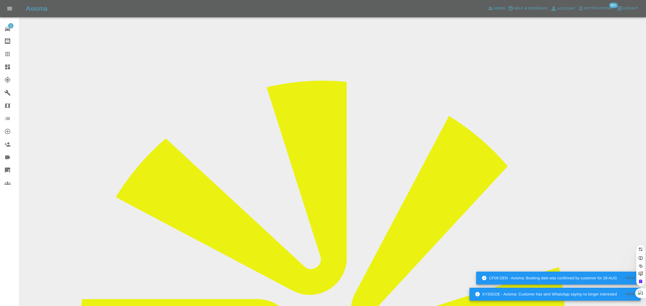
drag, startPoint x: 230, startPoint y: 166, endPoint x: 312, endPoint y: 179, distance: 83.1
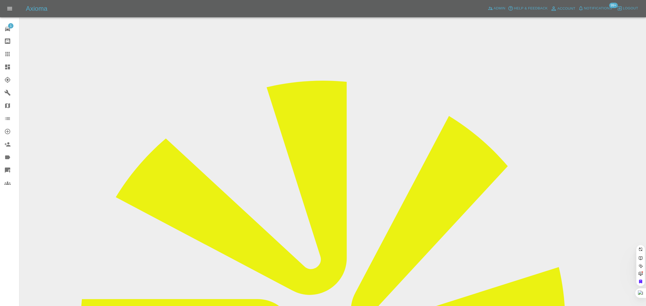
type input "maureen"
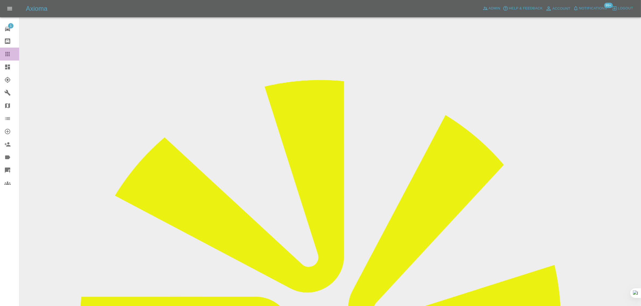
click at [6, 54] on icon at bounding box center [7, 54] width 6 height 6
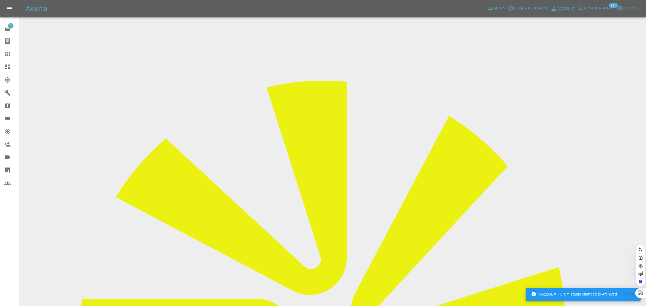
paste input "charlotte.fisher24@outlook.com"
type input "charlotte.fisher24@outlook.com"
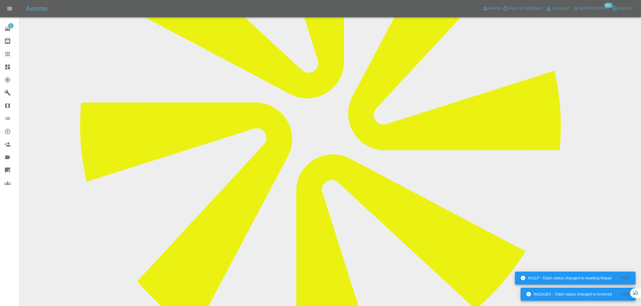
scroll to position [235, 0]
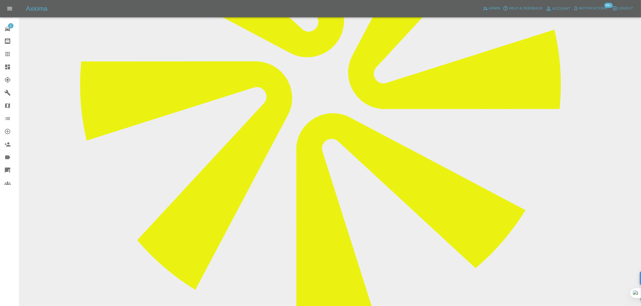
paste textarea "Can i please be send another booking form to book in for the repairs."
type textarea "Can i please be send another booking form to book in for the repairs."
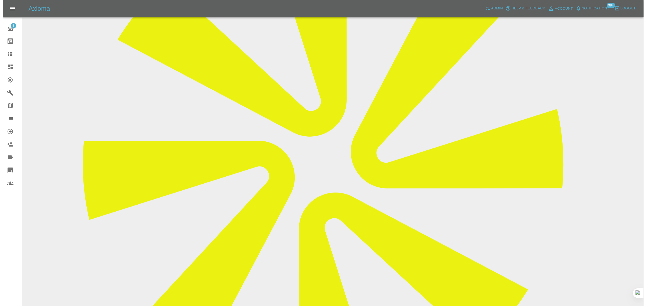
scroll to position [67, 0]
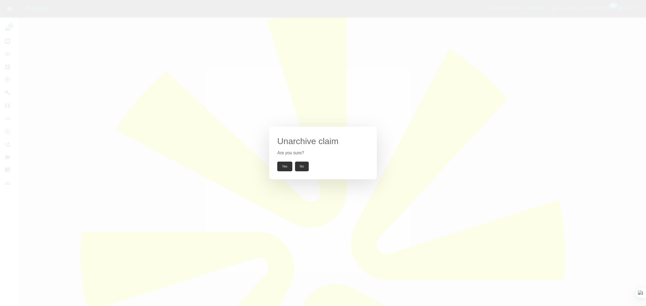
click at [280, 166] on button "Yes" at bounding box center [284, 167] width 15 height 10
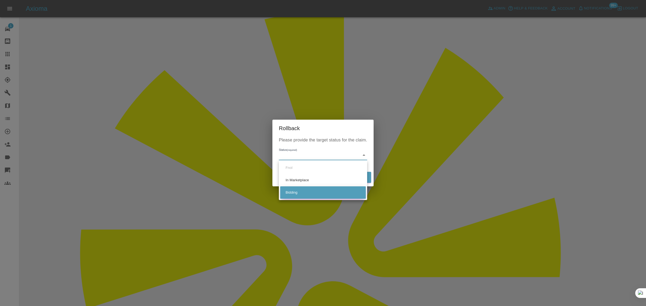
click at [290, 191] on li "Bidding" at bounding box center [323, 192] width 86 height 12
type input "bidding"
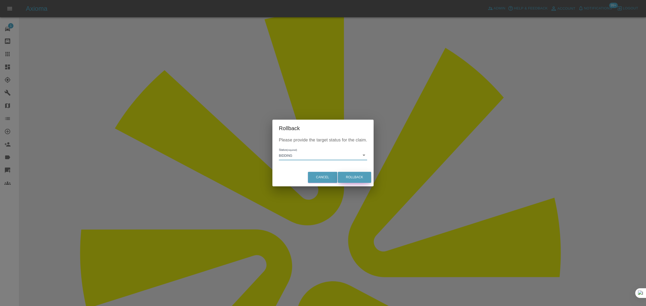
click at [349, 178] on button "Rollback" at bounding box center [354, 177] width 33 height 11
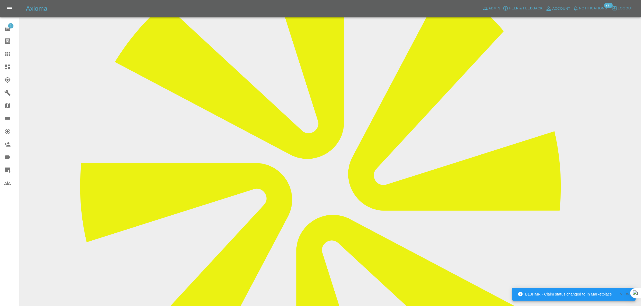
scroll to position [135, 0]
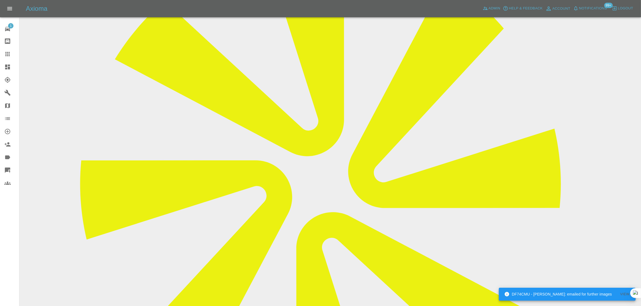
scroll to position [235, 0]
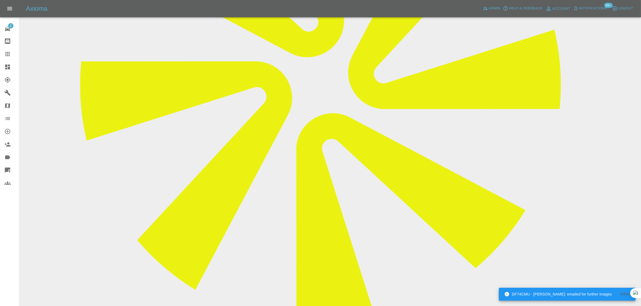
click at [6, 51] on icon at bounding box center [7, 54] width 6 height 6
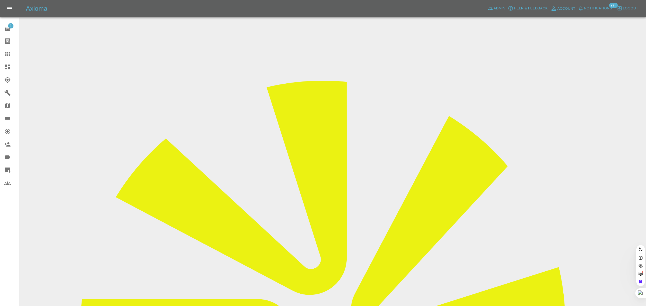
paste input "garryrlea@gmail.com"
type input "garryrlea@gmail.com"
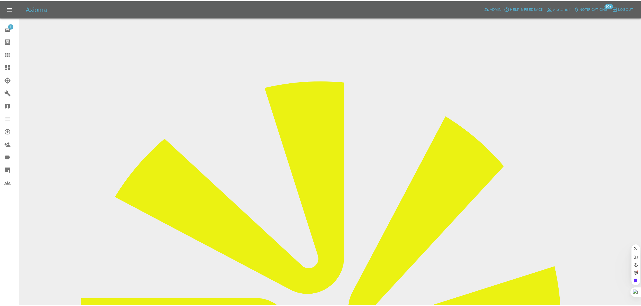
scroll to position [0, 0]
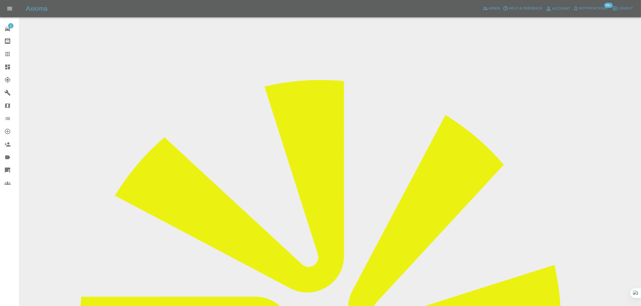
drag, startPoint x: 160, startPoint y: 253, endPoint x: 119, endPoint y: 247, distance: 41.1
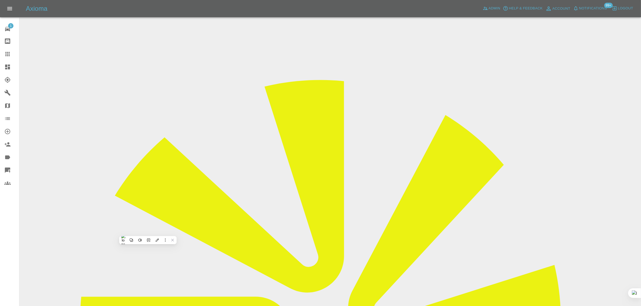
paste input "RG7 3XX"
type input "RG7 3XX"
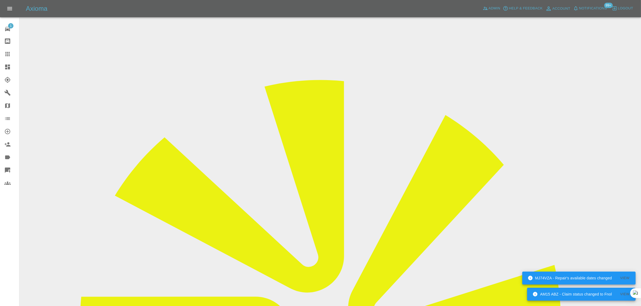
scroll to position [234, 0]
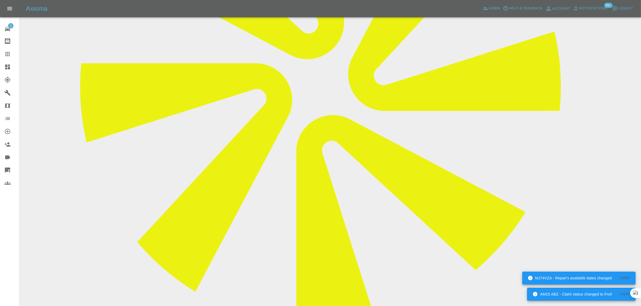
paste textarea "Alternative if you are Nationwide would be to do the repair at our home, RG7 3X…"
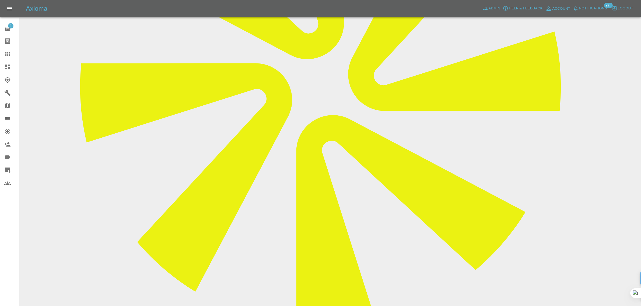
type textarea "Alternative if you are Nationwide would be to do the repair at our home, RG7 3X…"
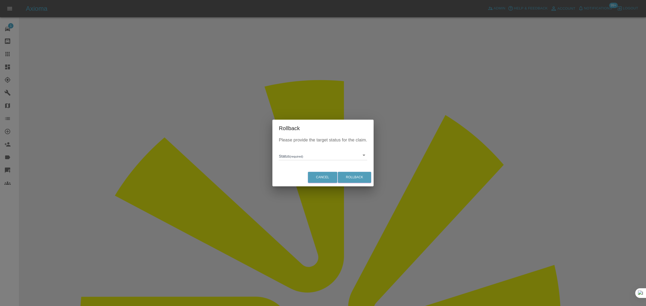
click at [283, 179] on li "In Marketplace" at bounding box center [323, 180] width 86 height 12
type input "in-marketplace"
click at [348, 177] on button "Rollback" at bounding box center [354, 177] width 33 height 11
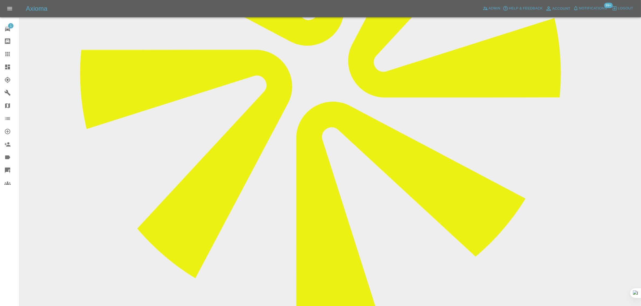
scroll to position [246, 0]
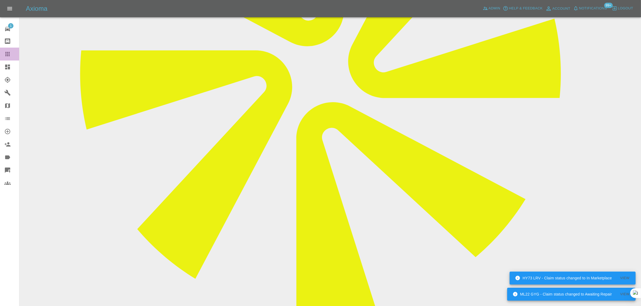
click at [8, 51] on icon at bounding box center [7, 54] width 6 height 6
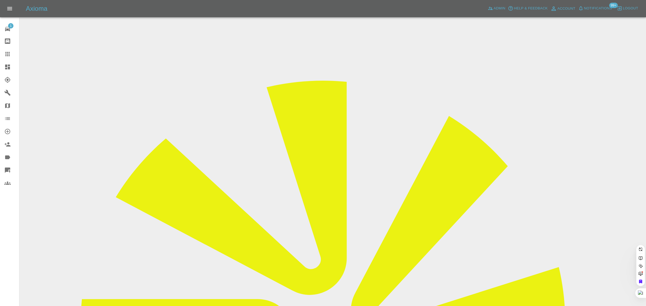
paste input "[PERSON_NAME][EMAIL_ADDRESS][PERSON_NAME][DOMAIN_NAME]"
type input "[PERSON_NAME][EMAIL_ADDRESS][PERSON_NAME][DOMAIN_NAME]"
drag, startPoint x: 267, startPoint y: 185, endPoint x: 319, endPoint y: 183, distance: 52.2
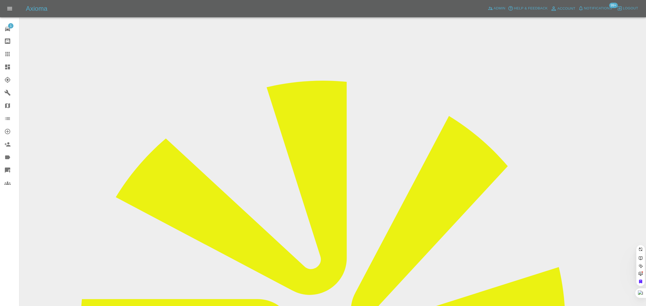
paste input "[PERSON_NAME][EMAIL_ADDRESS][PERSON_NAME][DOMAIN_NAME]"
type input "[PERSON_NAME][EMAIL_ADDRESS][PERSON_NAME][DOMAIN_NAME]"
drag, startPoint x: 327, startPoint y: 187, endPoint x: 313, endPoint y: 180, distance: 15.9
